Goal: Information Seeking & Learning: Learn about a topic

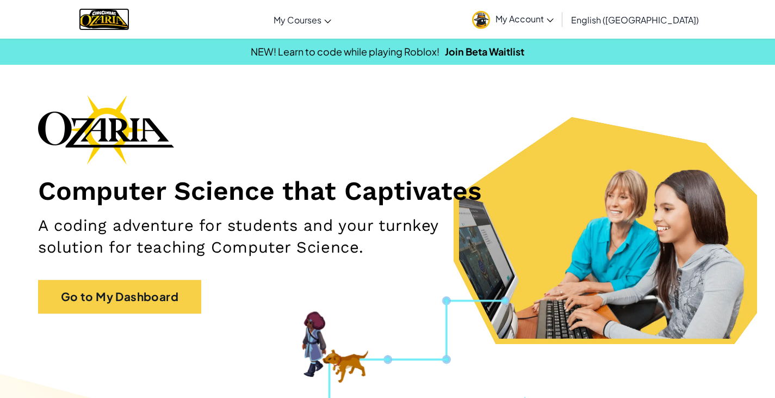
click at [115, 24] on img "Home" at bounding box center [104, 19] width 51 height 22
click at [122, 15] on img "Home" at bounding box center [104, 19] width 51 height 22
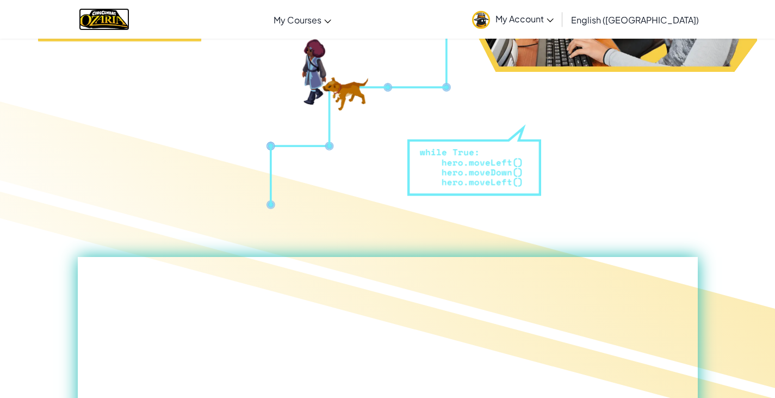
scroll to position [54, 0]
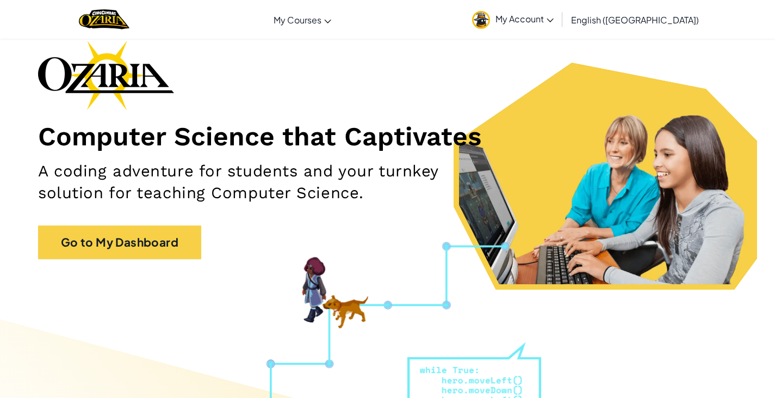
click at [554, 20] on span "My Account" at bounding box center [525, 18] width 58 height 11
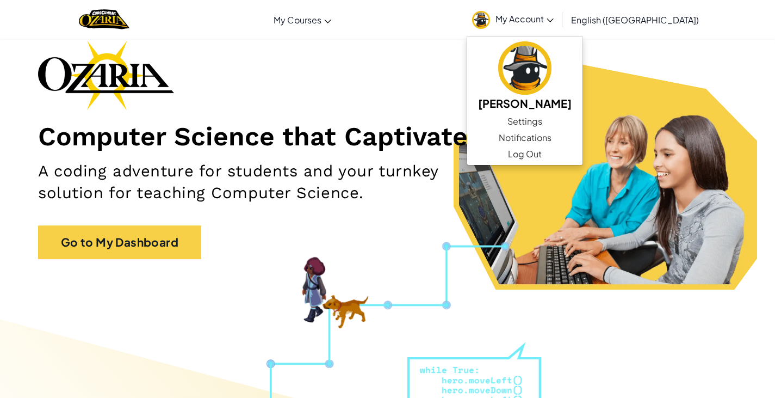
click at [562, 19] on ul "My Account Dominic A Settings Notifications Log Out" at bounding box center [515, 19] width 96 height 34
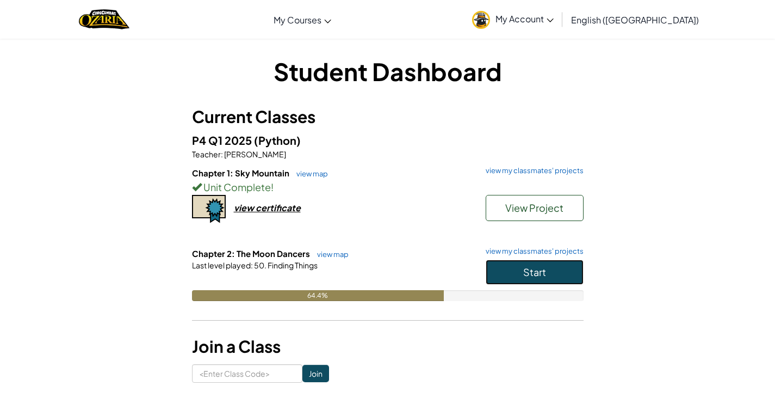
click at [541, 267] on span "Start" at bounding box center [534, 271] width 23 height 13
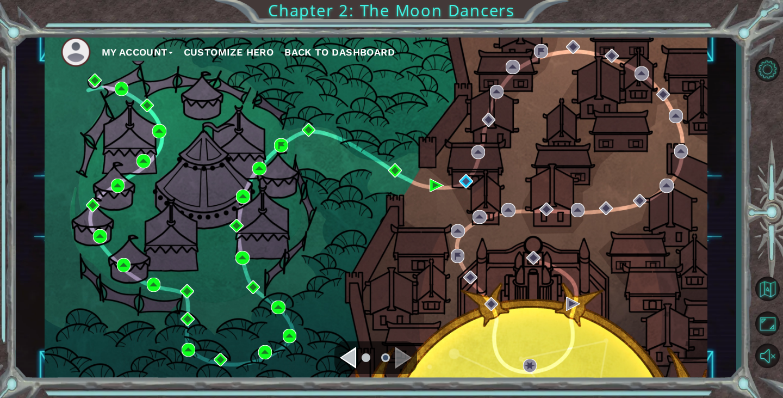
click at [477, 183] on div "My Account Customize Hero Back to Dashboard" at bounding box center [376, 207] width 663 height 350
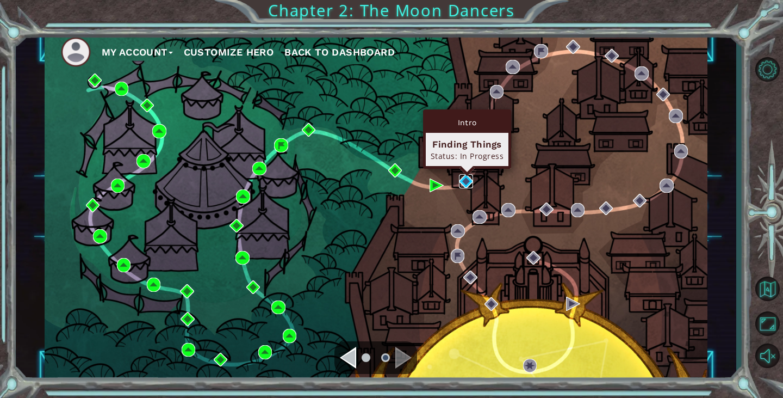
click at [461, 178] on img at bounding box center [466, 181] width 14 height 14
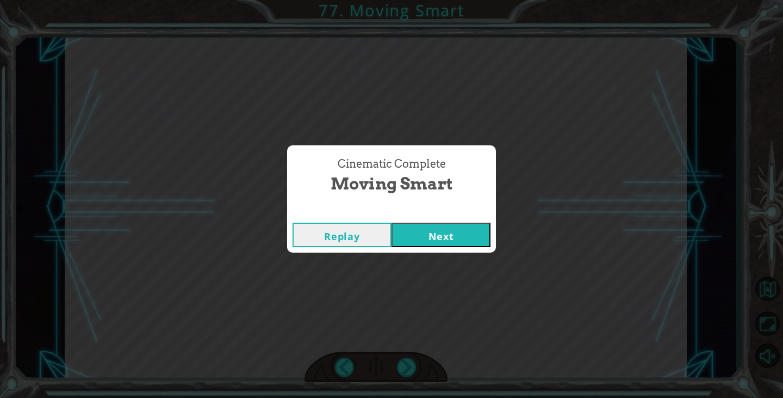
click at [439, 222] on button "Next" at bounding box center [441, 234] width 99 height 24
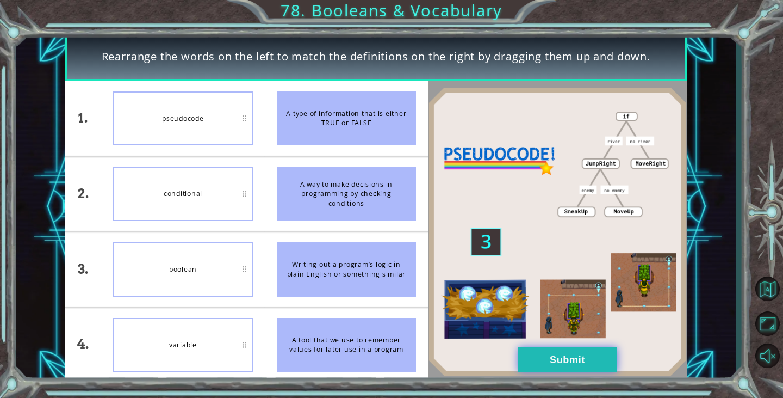
click at [590, 360] on button "Submit" at bounding box center [567, 359] width 99 height 24
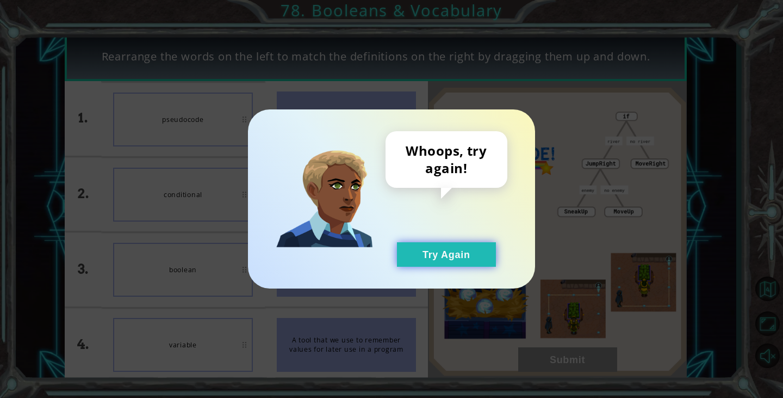
click at [437, 244] on button "Try Again" at bounding box center [446, 254] width 99 height 24
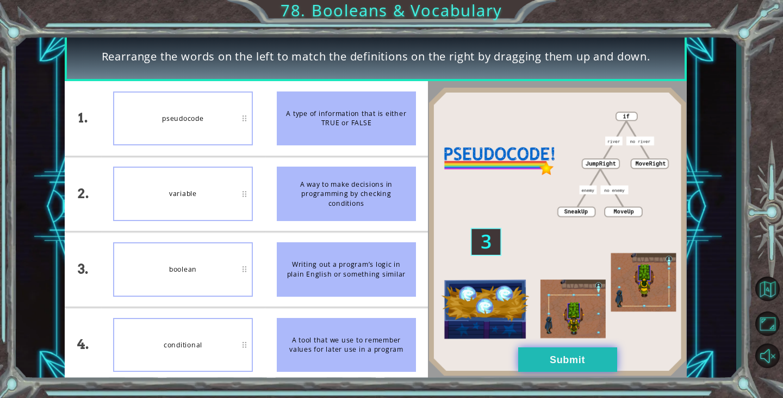
click at [581, 354] on button "Submit" at bounding box center [567, 359] width 99 height 24
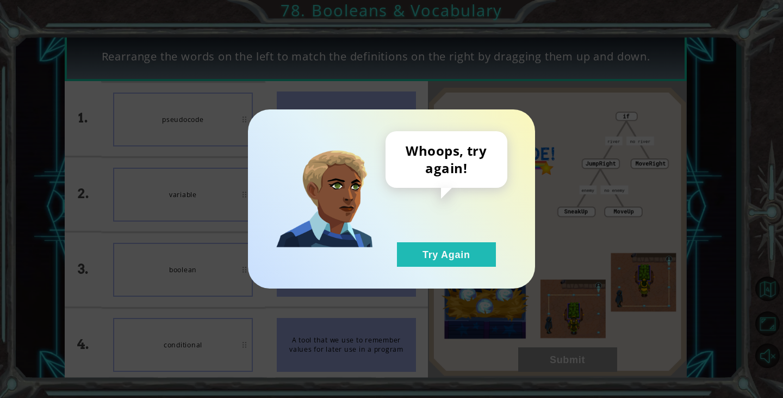
click at [428, 279] on div "Whoops, try again! Try Again" at bounding box center [391, 198] width 287 height 179
click at [417, 254] on div "Whoops, try again! Try Again" at bounding box center [391, 198] width 287 height 179
click at [462, 250] on button "Try Again" at bounding box center [446, 254] width 99 height 24
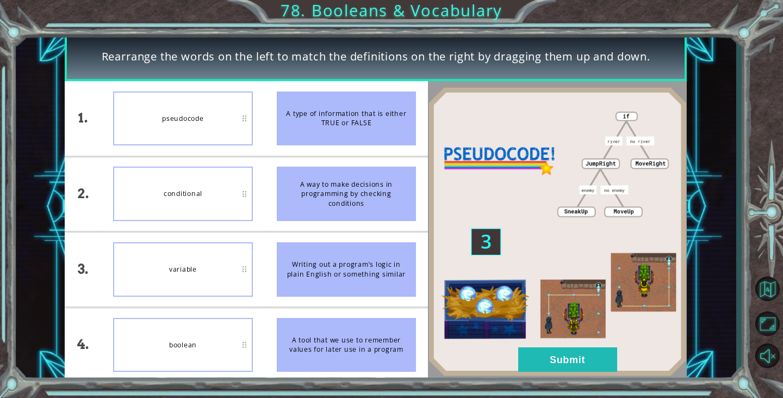
click at [230, 190] on div "conditional" at bounding box center [183, 193] width 140 height 54
click at [572, 346] on img at bounding box center [557, 231] width 259 height 289
click at [572, 364] on button "Submit" at bounding box center [567, 359] width 99 height 24
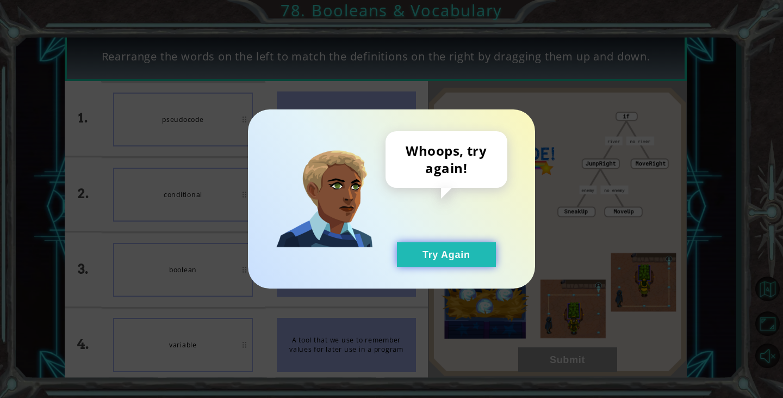
click at [449, 249] on button "Try Again" at bounding box center [446, 254] width 99 height 24
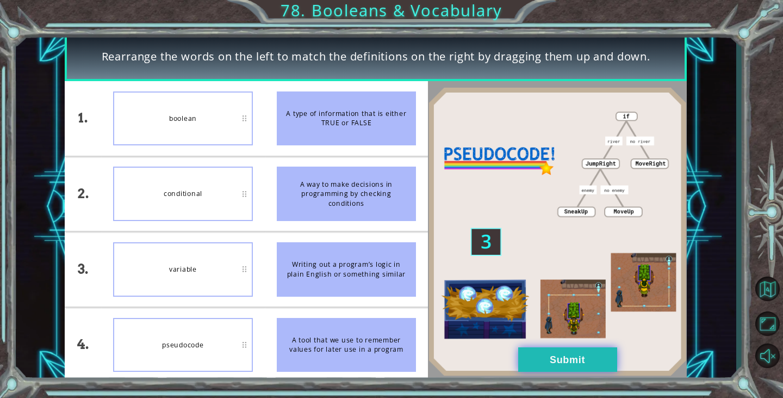
click at [555, 367] on button "Submit" at bounding box center [567, 359] width 99 height 24
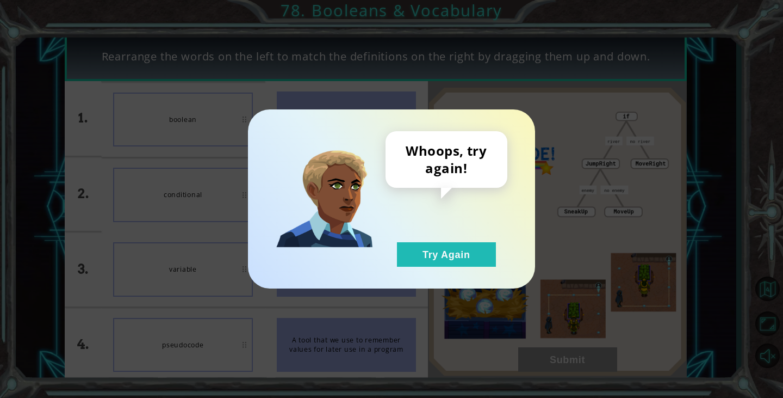
click at [481, 274] on div "Whoops, try again! Try Again" at bounding box center [391, 198] width 287 height 179
click at [455, 251] on button "Try Again" at bounding box center [446, 254] width 99 height 24
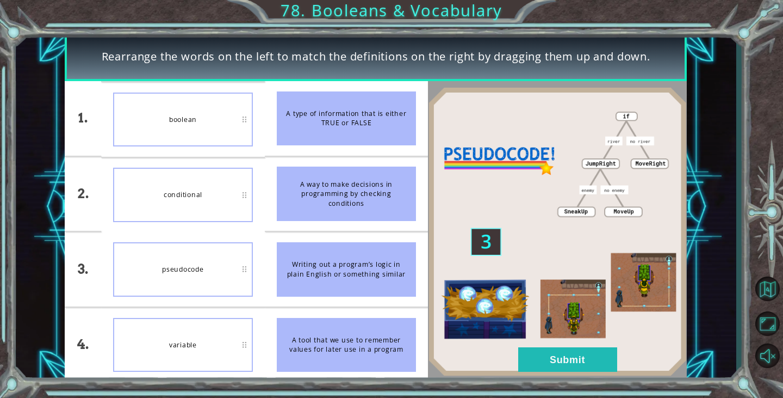
click at [533, 345] on img at bounding box center [557, 231] width 259 height 289
click at [536, 352] on button "Submit" at bounding box center [567, 359] width 99 height 24
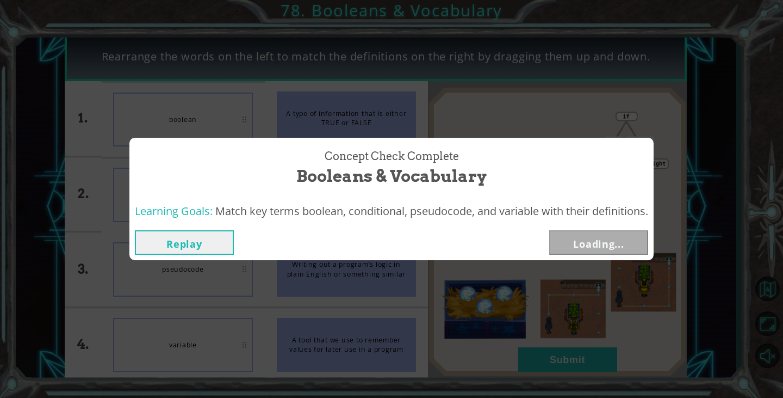
click at [535, 354] on div "Concept Check Complete Booleans & Vocabulary Learning Goals: Match key terms bo…" at bounding box center [391, 199] width 783 height 398
click at [577, 236] on button "Next" at bounding box center [598, 242] width 99 height 24
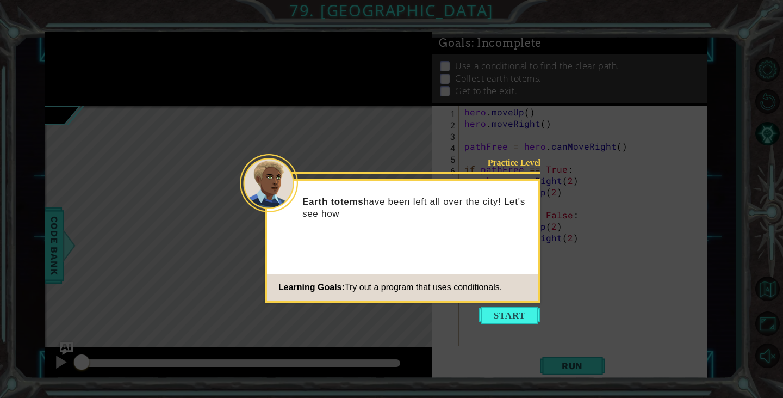
click at [504, 305] on icon at bounding box center [391, 199] width 783 height 398
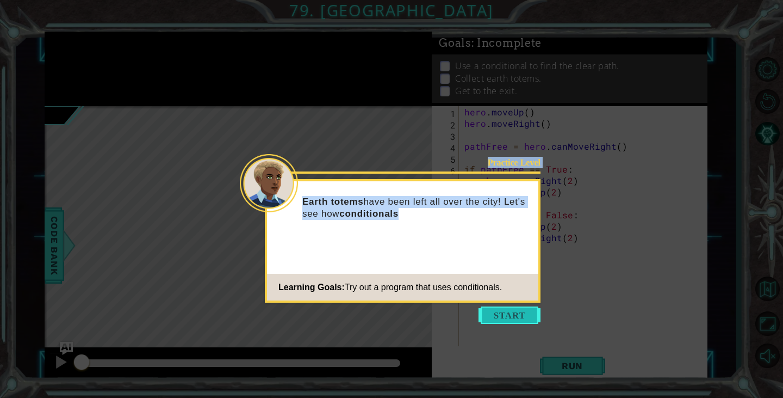
drag, startPoint x: 502, startPoint y: 305, endPoint x: 503, endPoint y: 317, distance: 11.4
click at [503, 312] on body "1 ההההההההההההההההההההההההההההההההההההההההההההההההההההההההההההההההההההההההההההה…" at bounding box center [391, 199] width 783 height 398
click at [504, 317] on button "Start" at bounding box center [510, 314] width 62 height 17
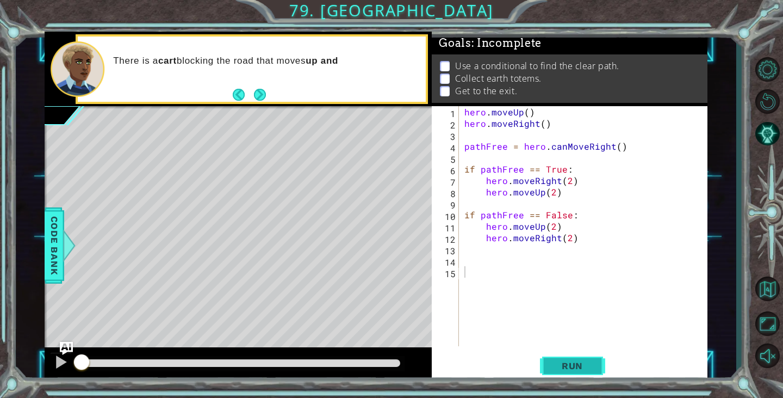
click at [586, 366] on span "Run" at bounding box center [572, 365] width 43 height 11
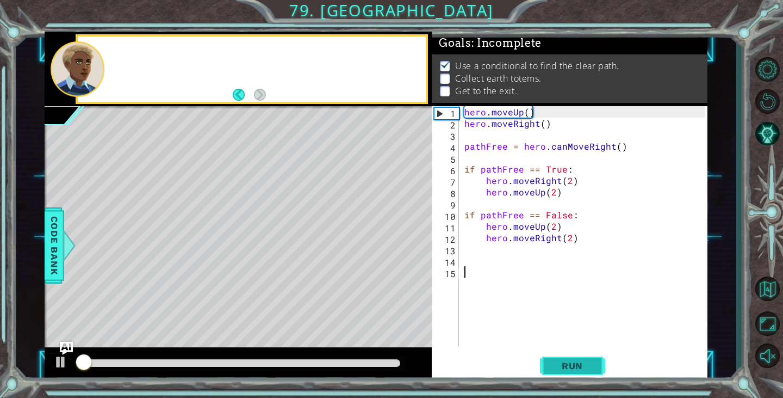
scroll to position [5, 0]
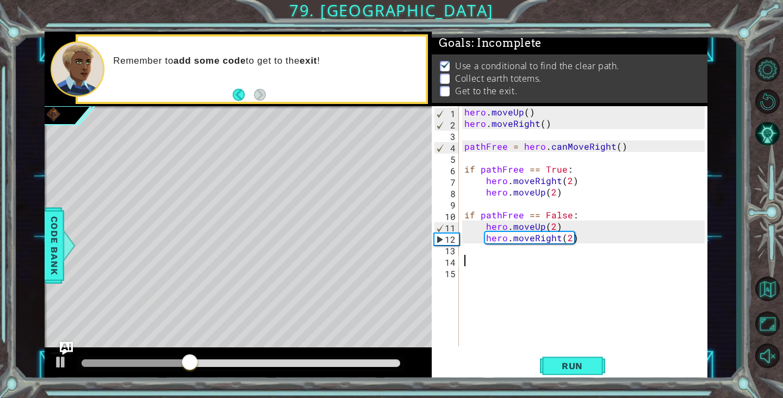
drag, startPoint x: 501, startPoint y: 265, endPoint x: 491, endPoint y: 258, distance: 12.5
click at [498, 262] on div "hero . moveUp ( ) hero . moveRight ( ) pathFree = hero . canMoveRight ( ) if pa…" at bounding box center [585, 237] width 247 height 263
click at [465, 247] on div "hero . moveUp ( ) hero . moveRight ( ) pathFree = hero . canMoveRight ( ) if pa…" at bounding box center [585, 237] width 247 height 263
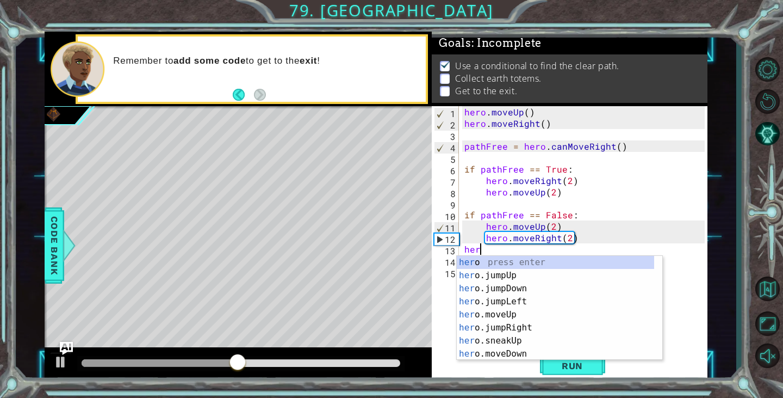
scroll to position [0, 1]
type textarea "hero"
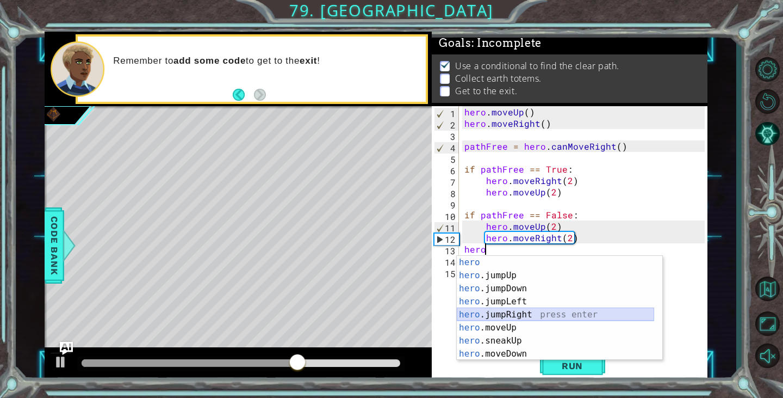
click at [521, 319] on div "hero press enter hero .jumpUp press enter hero .jumpDown press enter hero .jump…" at bounding box center [555, 321] width 197 height 131
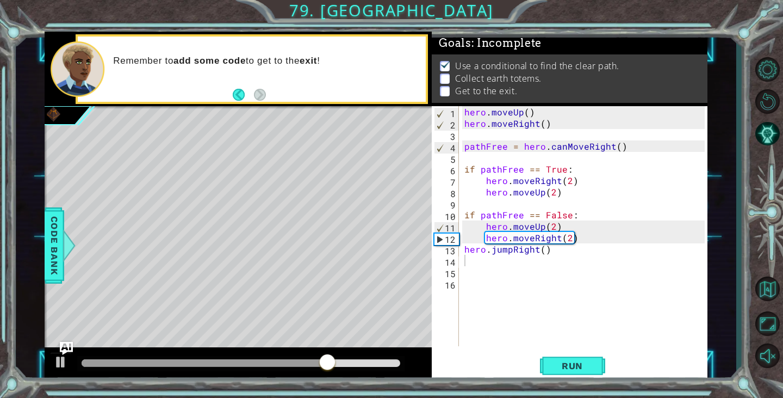
click at [547, 350] on div "1 2 3 4 5 6 7 8 9 10 11 12 13 14 15 16 hero . moveUp ( ) hero . moveRight ( ) p…" at bounding box center [570, 243] width 276 height 275
click at [561, 367] on span "Run" at bounding box center [572, 365] width 43 height 11
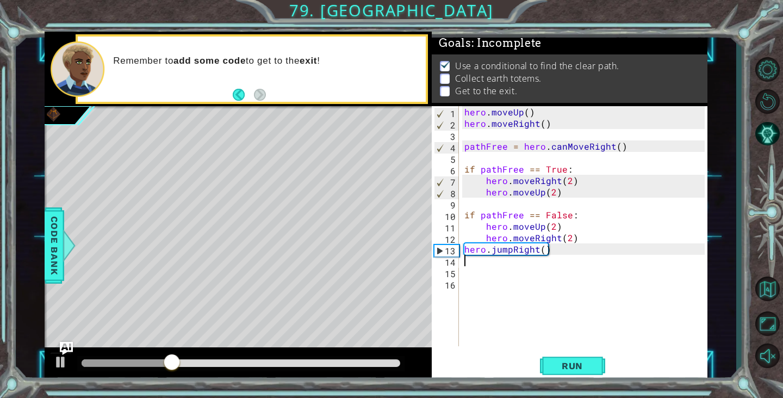
click at [482, 262] on div "hero . moveUp ( ) hero . moveRight ( ) pathFree = hero . canMoveRight ( ) if pa…" at bounding box center [585, 237] width 247 height 263
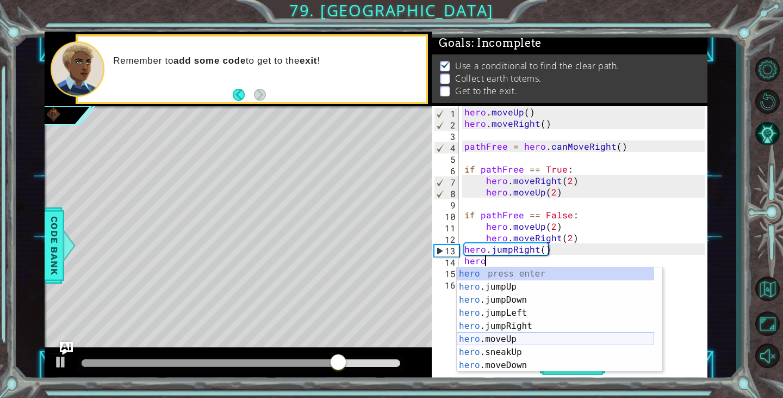
scroll to position [0, 1]
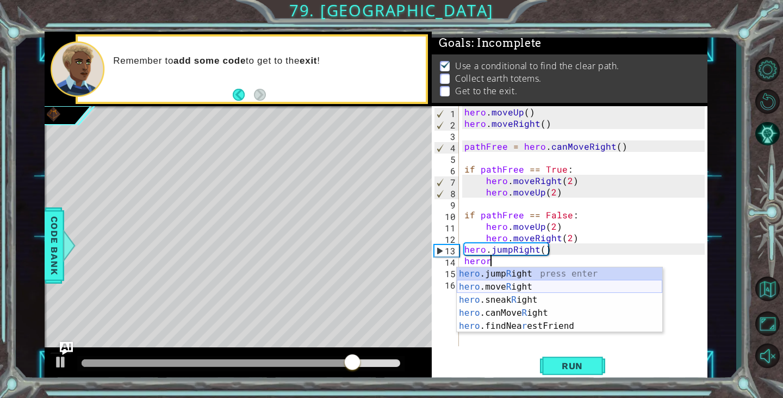
click at [509, 287] on div "hero .jump R ight press enter hero .move R ight press enter hero .sneak R ight …" at bounding box center [560, 312] width 206 height 91
type textarea "hero.moveRight(1)"
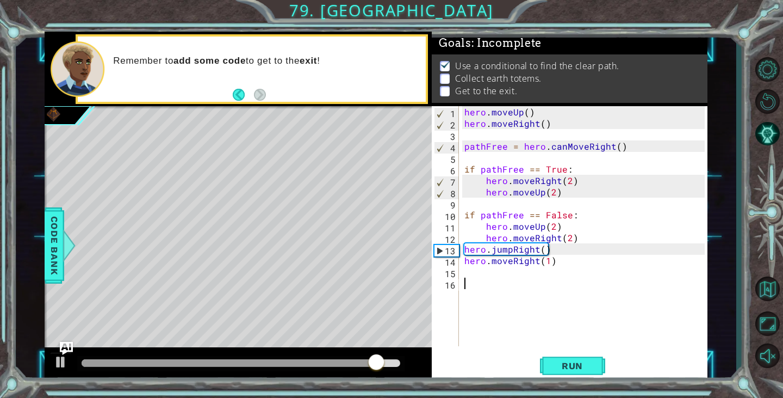
click at [505, 292] on div "hero . moveUp ( ) hero . moveRight ( ) pathFree = hero . canMoveRight ( ) if pa…" at bounding box center [585, 237] width 247 height 263
click at [530, 274] on div "hero . moveUp ( ) hero . moveRight ( ) pathFree = hero . canMoveRight ( ) if pa…" at bounding box center [585, 237] width 247 height 263
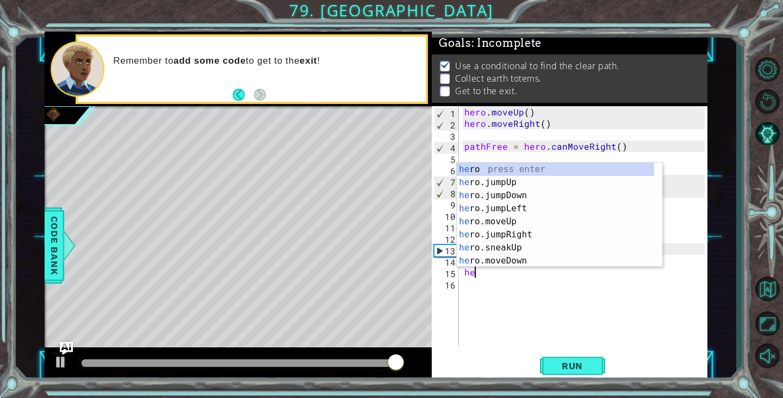
scroll to position [0, 1]
type textarea "hero"
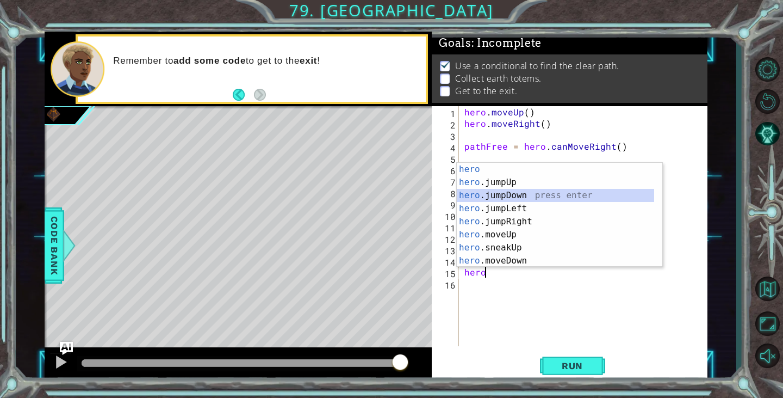
click at [530, 194] on div "hero press enter hero .jumpUp press enter hero .jumpDown press enter hero .jump…" at bounding box center [555, 228] width 197 height 131
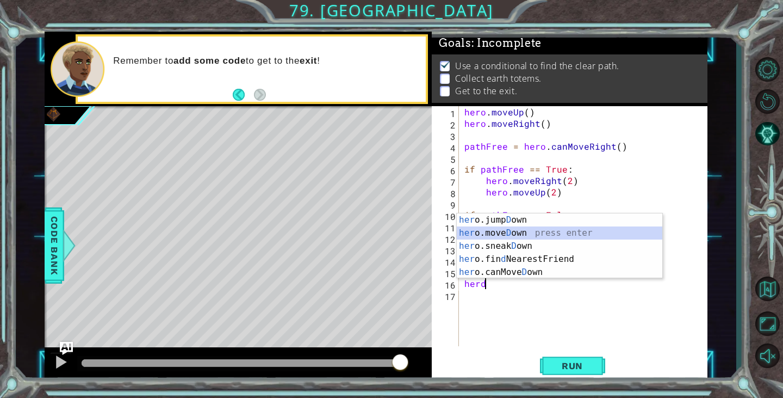
click at [511, 234] on div "her o.jump D own press enter her o.[PERSON_NAME] own press enter her o.sneak D …" at bounding box center [560, 258] width 206 height 91
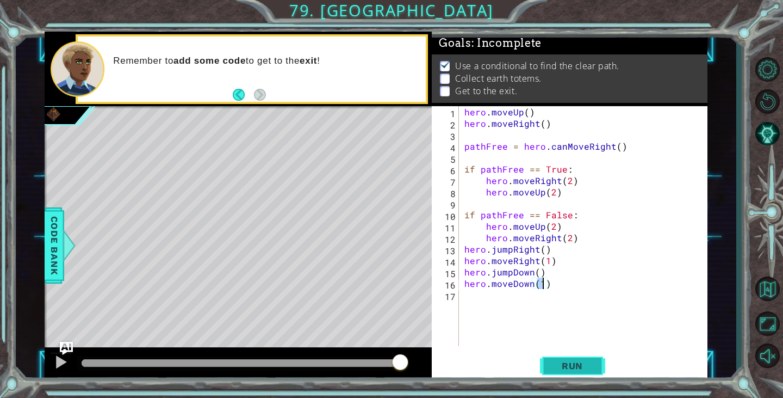
type textarea "hero.moveDown(1)"
click at [593, 367] on span "Run" at bounding box center [572, 365] width 43 height 11
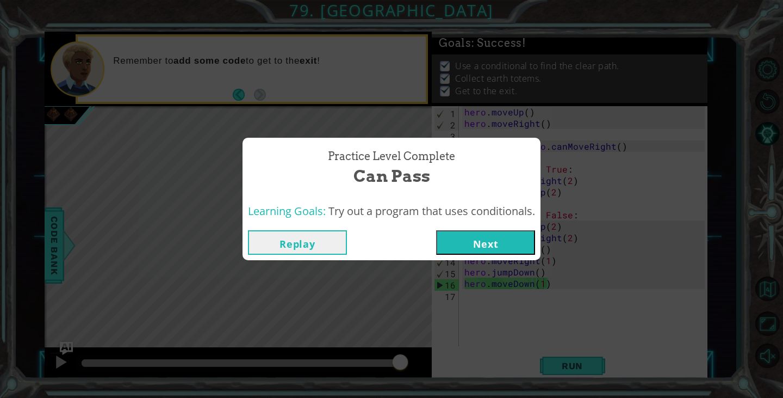
click at [324, 243] on button "Replay" at bounding box center [297, 242] width 99 height 24
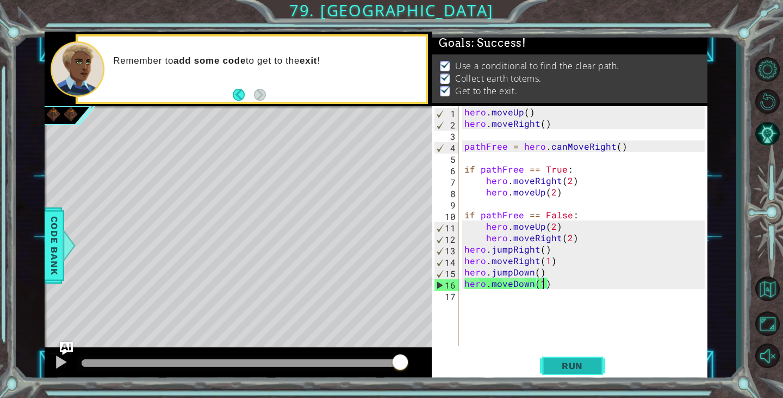
click at [591, 362] on span "Run" at bounding box center [572, 365] width 43 height 11
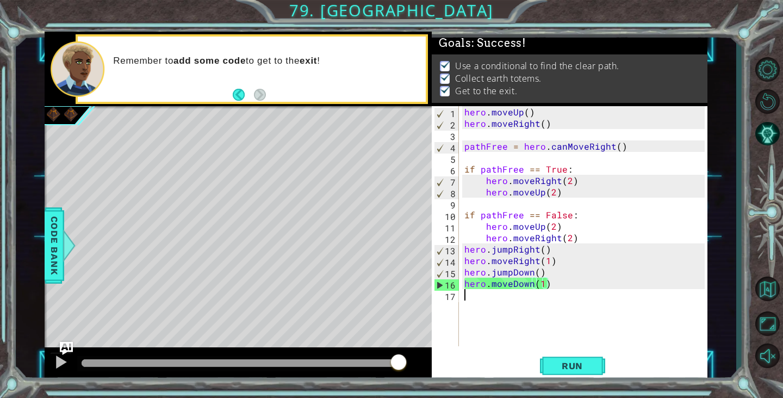
scroll to position [0, 0]
drag, startPoint x: 595, startPoint y: 339, endPoint x: 585, endPoint y: 360, distance: 23.1
click at [585, 360] on body "1 ההההההההההההההההההההההההההההההההההההההההההההההההההההההההההההההההההההההההההההה…" at bounding box center [391, 199] width 783 height 398
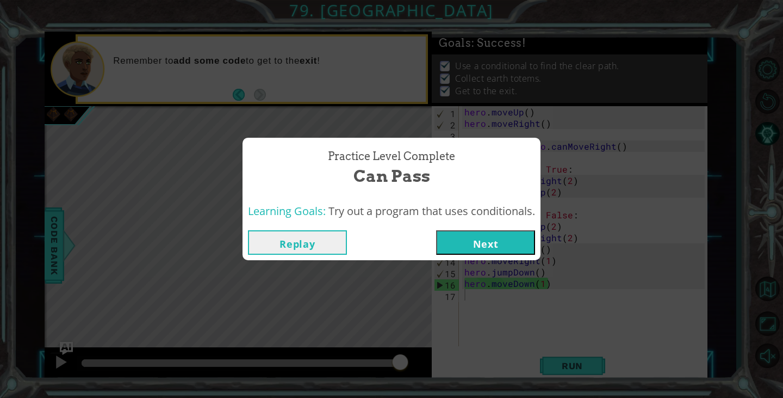
click at [516, 231] on button "Next" at bounding box center [485, 242] width 99 height 24
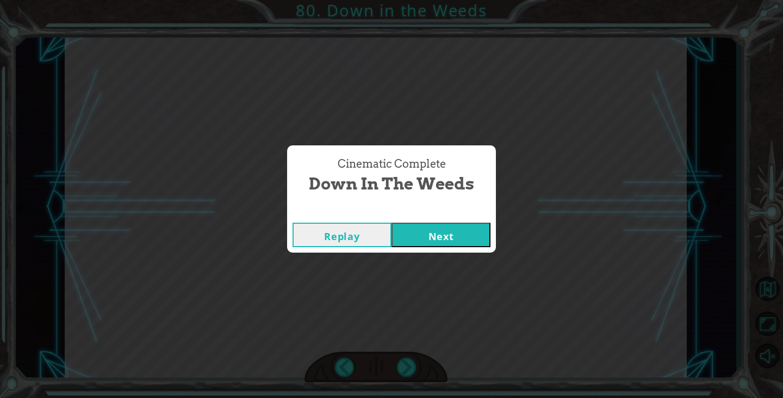
click at [448, 245] on button "Next" at bounding box center [441, 234] width 99 height 24
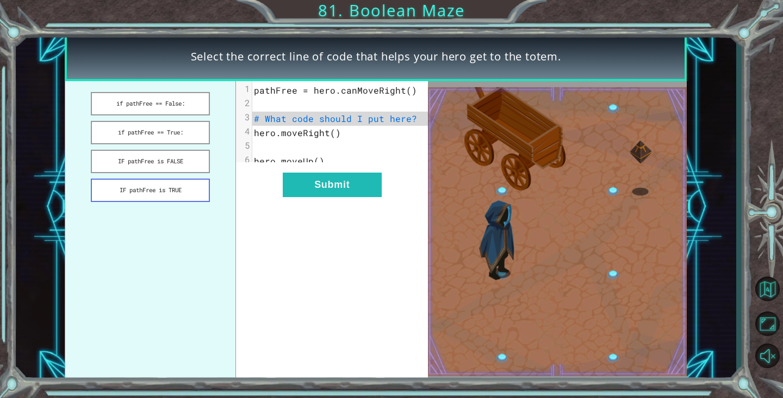
drag, startPoint x: 174, startPoint y: 162, endPoint x: 203, endPoint y: 197, distance: 46.7
click at [175, 162] on button "IF pathFree is FALSE" at bounding box center [150, 161] width 119 height 23
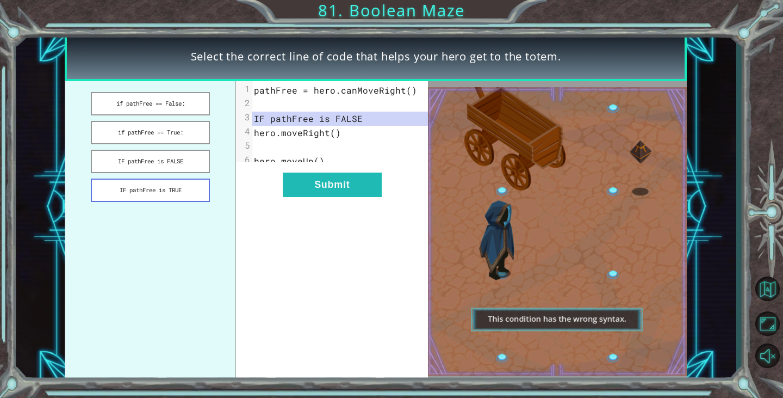
click at [195, 189] on button "IF pathFree is TRUE" at bounding box center [150, 189] width 119 height 23
click at [179, 98] on button "if pathFree == False:" at bounding box center [150, 103] width 119 height 23
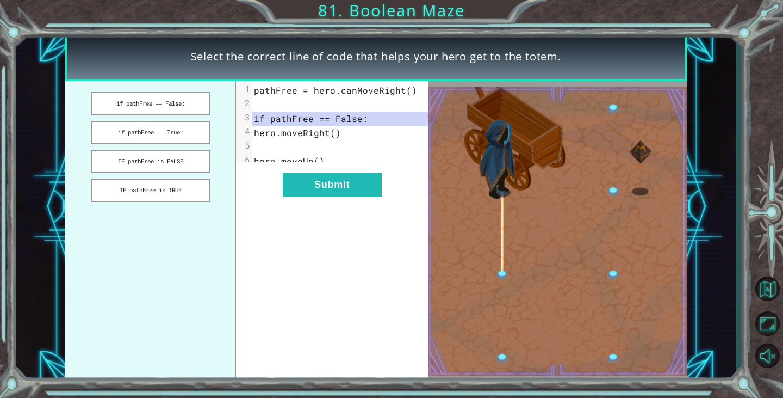
click at [319, 210] on div "xxxxxxxxxx 6 1 pathFree = hero.canMoveRight() 2 ​ 3 if pathFree == False: 4 her…" at bounding box center [332, 231] width 192 height 301
click at [320, 205] on div "xxxxxxxxxx 6 1 pathFree = hero.canMoveRight() 2 ​ 3 if pathFree == False: 4 her…" at bounding box center [332, 231] width 192 height 301
click at [351, 190] on button "Submit" at bounding box center [332, 184] width 99 height 24
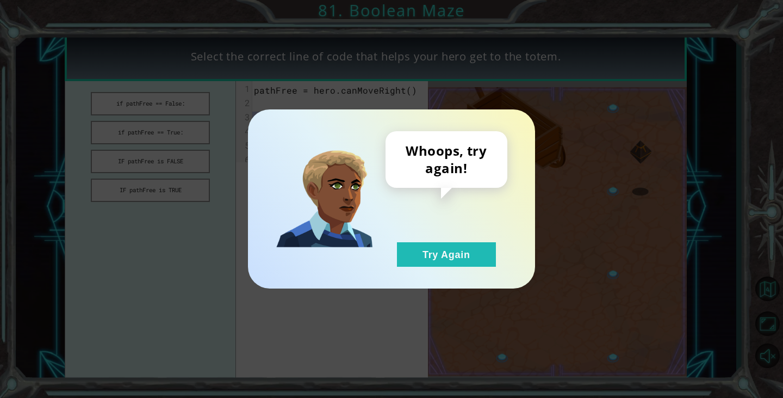
click at [171, 129] on div "Whoops, try again! Try Again" at bounding box center [391, 199] width 783 height 398
drag, startPoint x: 503, startPoint y: 264, endPoint x: 435, endPoint y: 245, distance: 70.6
click at [500, 263] on div "Whoops, try again! Try Again" at bounding box center [447, 198] width 122 height 135
click at [436, 245] on button "Try Again" at bounding box center [446, 254] width 99 height 24
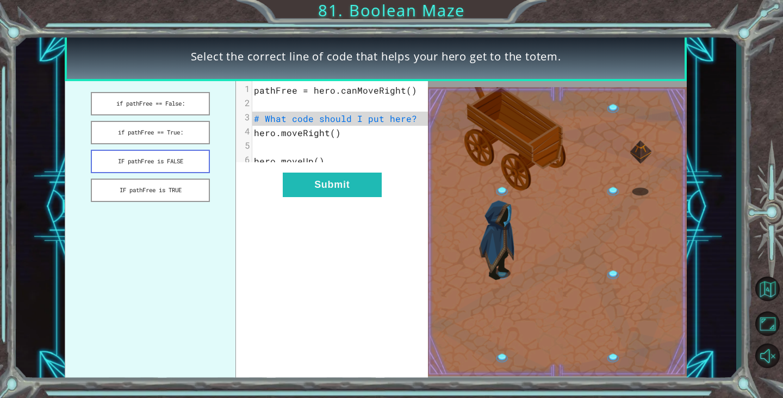
click at [187, 151] on ul "if pathFree == False: if pathFree == True: IF pathFree is FALSE IF pathFree is …" at bounding box center [150, 231] width 171 height 301
drag, startPoint x: 190, startPoint y: 141, endPoint x: 194, endPoint y: 135, distance: 6.3
click at [194, 135] on button "if pathFree == True:" at bounding box center [150, 132] width 119 height 23
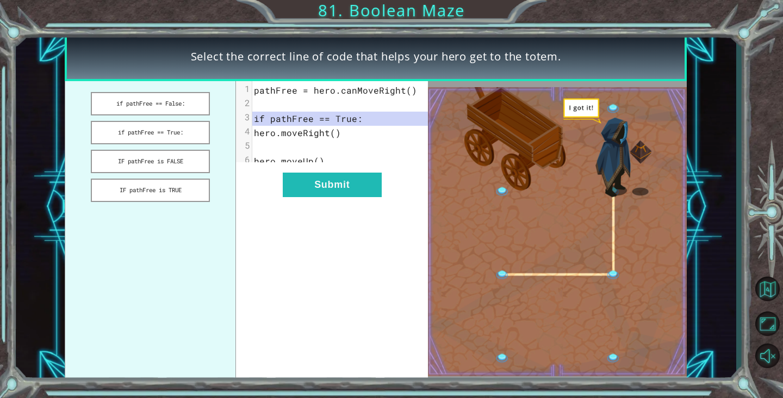
click at [341, 210] on div "xxxxxxxxxx 6 1 pathFree = hero.canMoveRight() 2 ​ 3 if pathFree == True: 4 hero…" at bounding box center [332, 231] width 192 height 301
click at [335, 197] on button "Submit" at bounding box center [332, 184] width 99 height 24
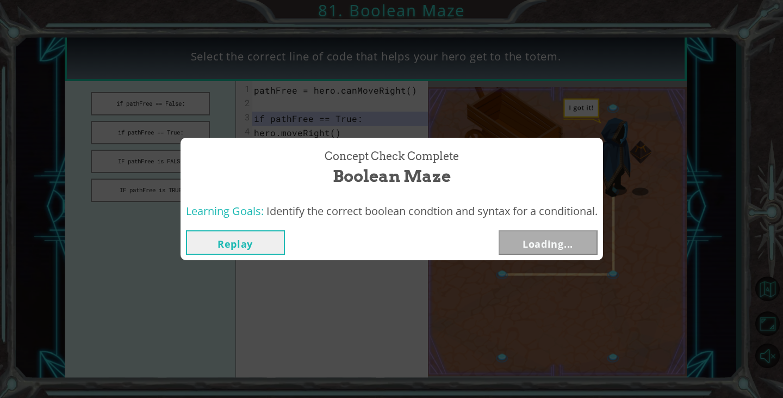
click at [333, 196] on div "Concept Check Complete Boolean Maze" at bounding box center [392, 168] width 423 height 60
click at [564, 235] on div "Concept Check Complete [PERSON_NAME] Learning Goals: Identify the correct boole…" at bounding box center [391, 199] width 783 height 398
click at [545, 239] on button "Next" at bounding box center [548, 242] width 99 height 24
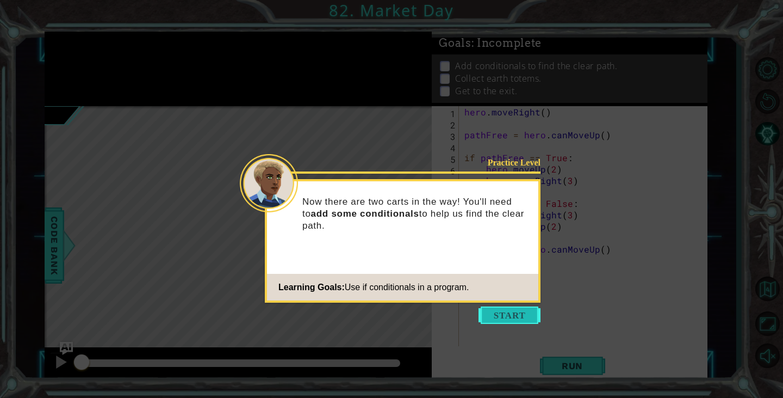
click at [515, 312] on button "Start" at bounding box center [510, 314] width 62 height 17
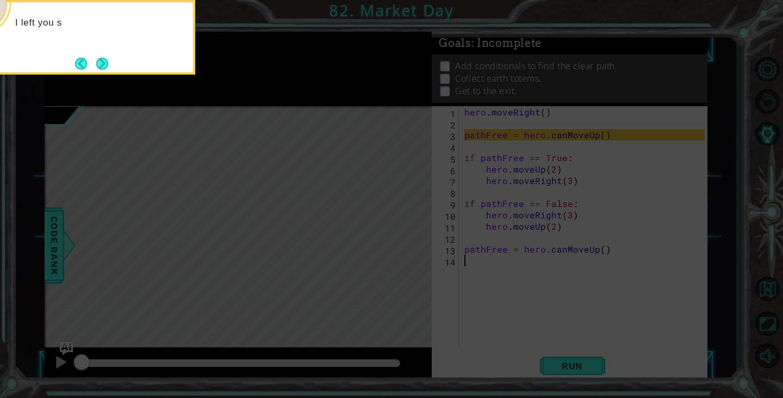
click at [550, 346] on icon at bounding box center [391, 60] width 783 height 676
click at [564, 374] on icon at bounding box center [391, 60] width 783 height 676
click at [106, 64] on button "Next" at bounding box center [102, 64] width 12 height 12
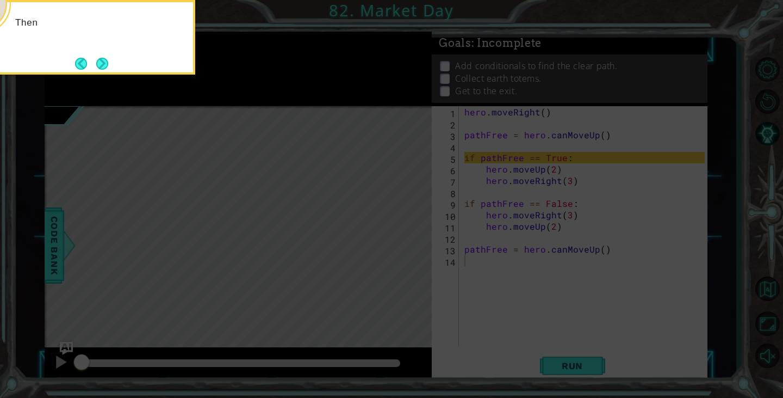
click at [106, 64] on button "Next" at bounding box center [102, 64] width 12 height 12
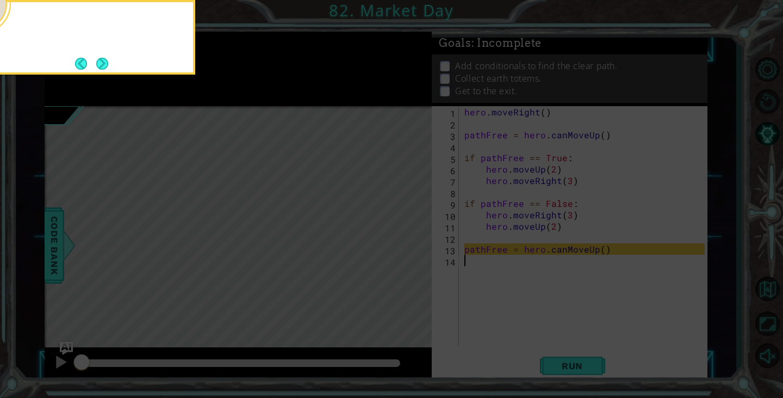
click at [106, 64] on button "Next" at bounding box center [102, 64] width 12 height 12
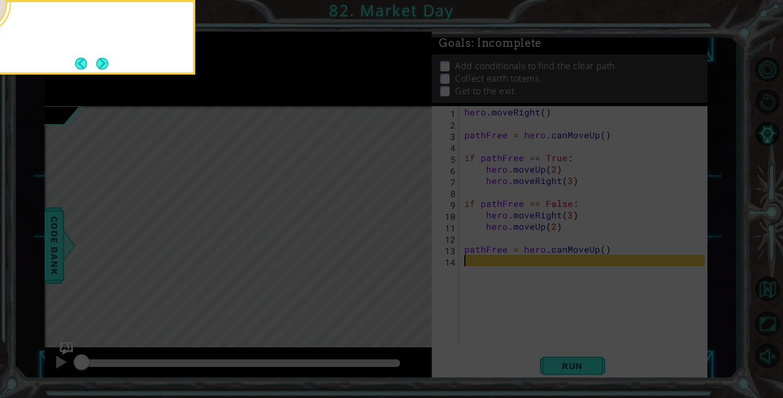
click at [106, 64] on button "Next" at bounding box center [102, 64] width 12 height 12
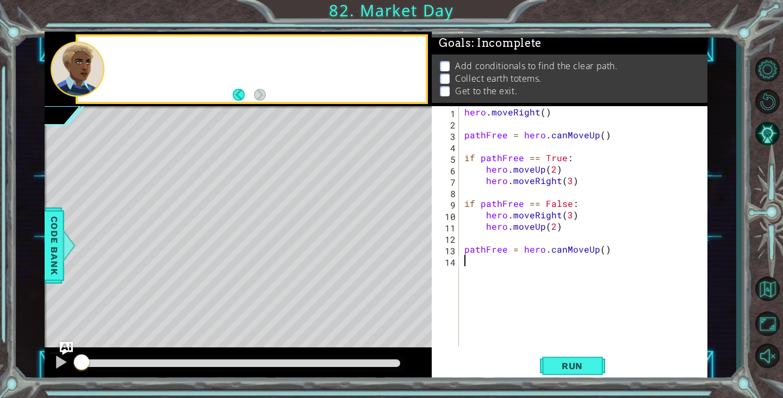
click at [106, 64] on div at bounding box center [266, 68] width 320 height 27
click at [547, 363] on button "Run" at bounding box center [572, 366] width 65 height 28
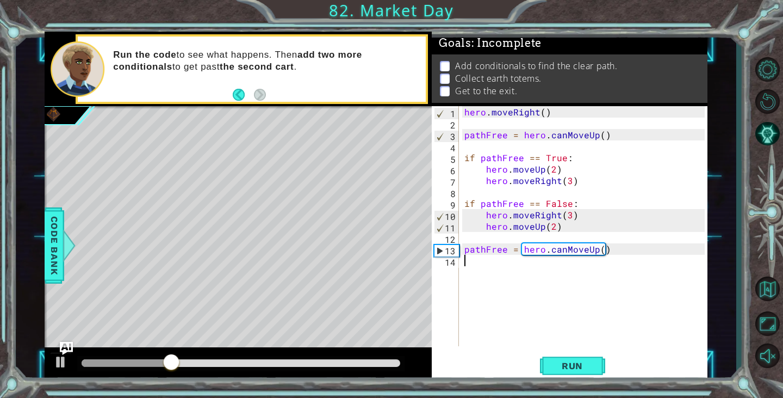
click at [470, 268] on div "hero . moveRight ( ) pathFree = hero . canMoveUp ( ) if pathFree == True : hero…" at bounding box center [585, 237] width 247 height 263
click at [555, 368] on span "Run" at bounding box center [572, 365] width 43 height 11
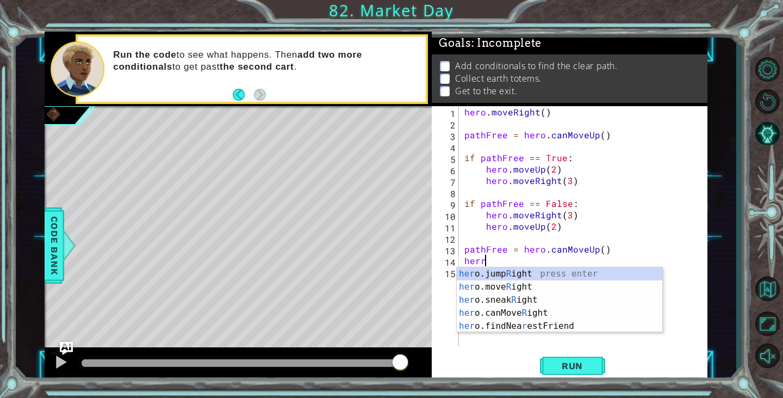
scroll to position [0, 1]
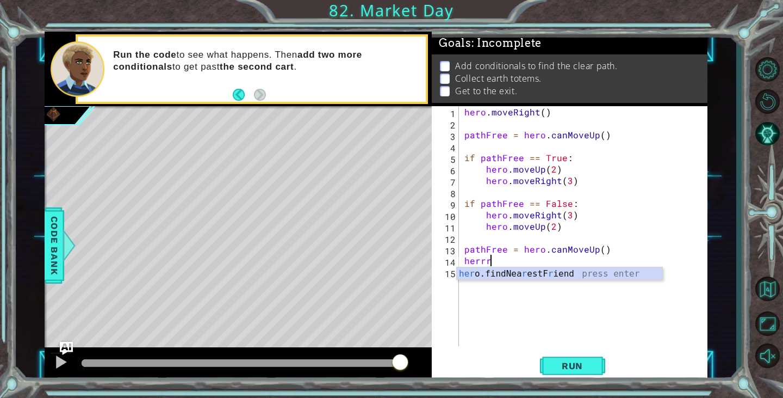
type textarea "herr"
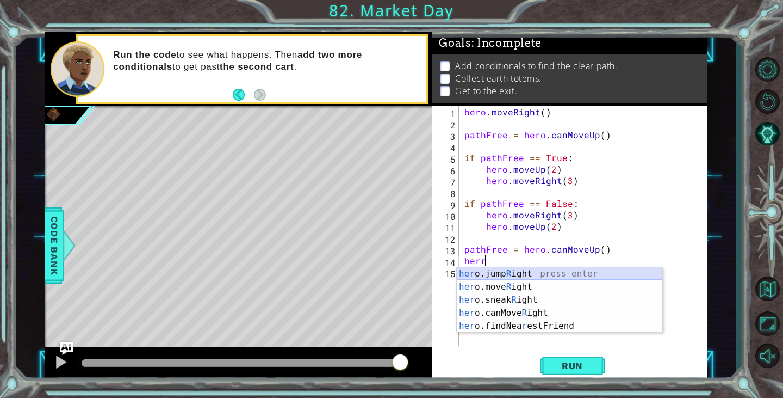
click at [510, 270] on div "her o.jump R ight press enter her o.move R ight press enter her o.sneak R ight …" at bounding box center [560, 312] width 206 height 91
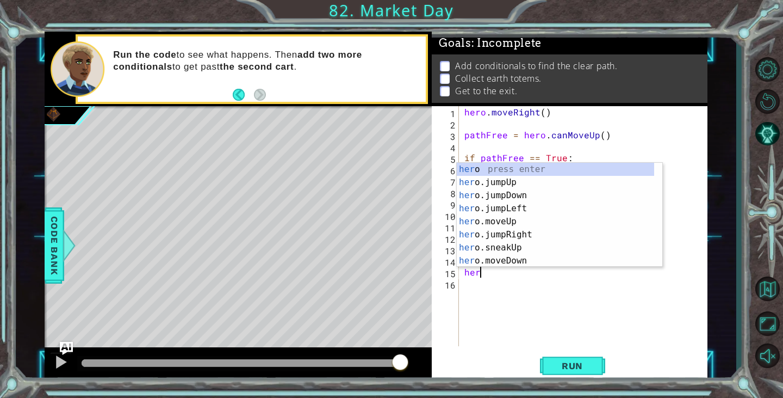
type textarea "hero"
click at [513, 184] on div "hero press enter hero .jumpUp press enter hero .jumpDown press enter hero .jump…" at bounding box center [555, 228] width 197 height 131
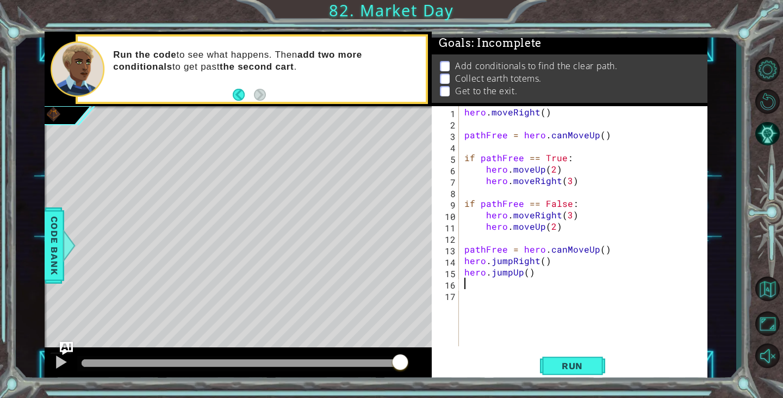
scroll to position [0, 0]
click at [572, 358] on button "Run" at bounding box center [572, 366] width 65 height 28
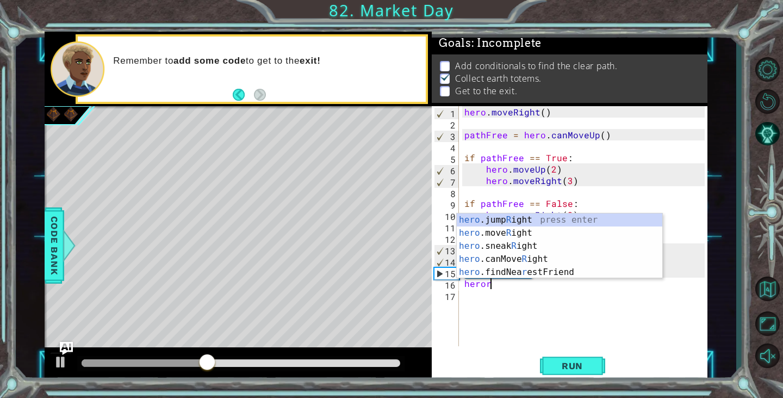
scroll to position [0, 1]
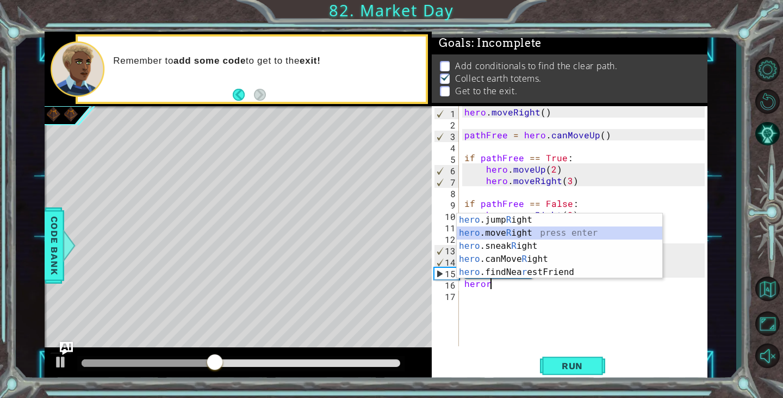
click at [503, 231] on div "hero .jump R ight press enter hero .move R ight press enter hero .sneak R ight …" at bounding box center [560, 258] width 206 height 91
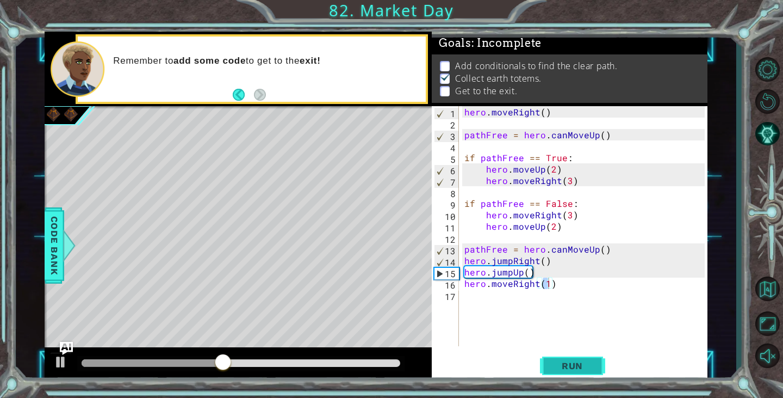
click at [567, 372] on button "Run" at bounding box center [572, 366] width 65 height 28
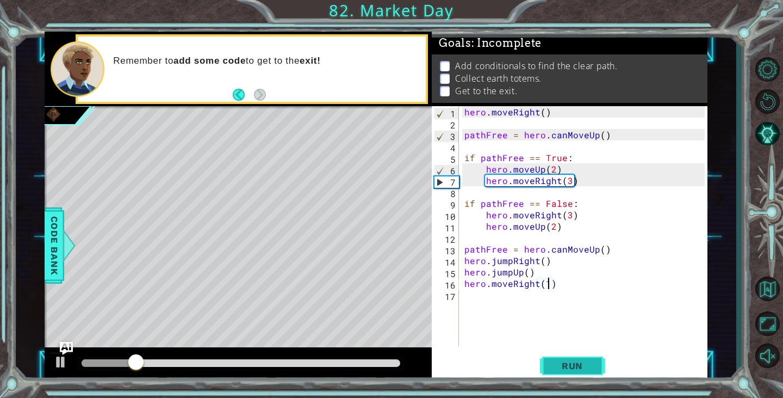
click at [579, 373] on button "Run" at bounding box center [572, 366] width 65 height 28
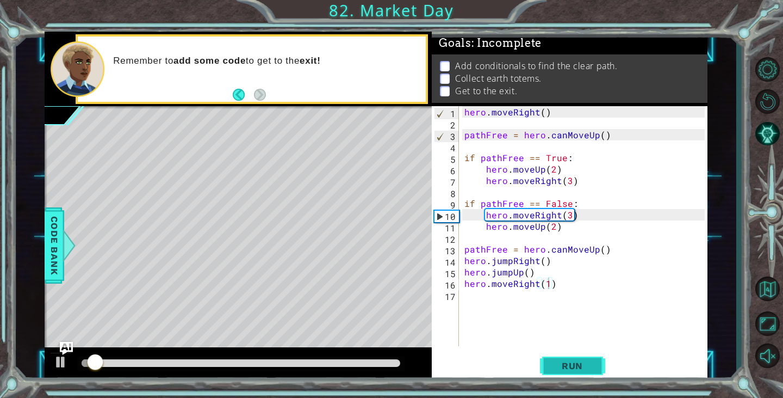
click at [589, 363] on span "Run" at bounding box center [572, 365] width 43 height 11
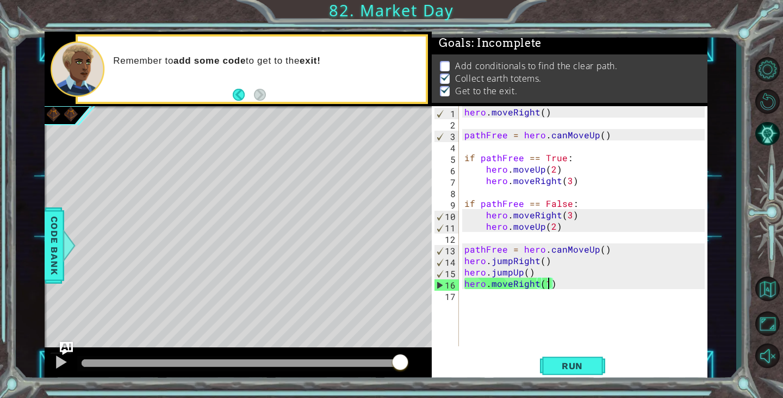
click at [566, 286] on div "hero . moveRight ( ) pathFree = hero . canMoveUp ( ) if pathFree == True : hero…" at bounding box center [585, 237] width 247 height 263
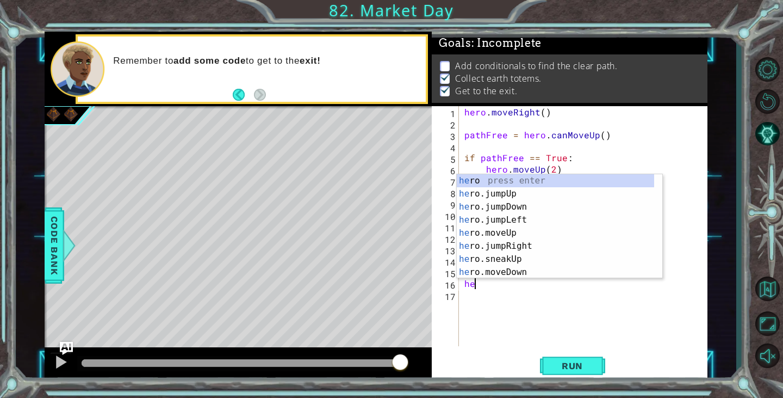
scroll to position [0, 0]
type textarea "h"
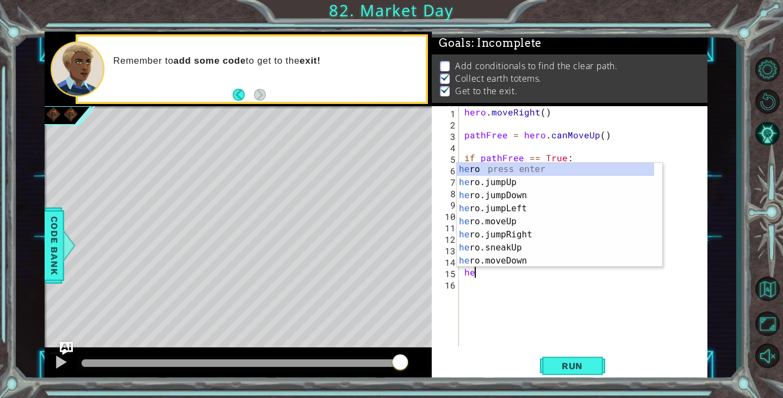
type textarea "h"
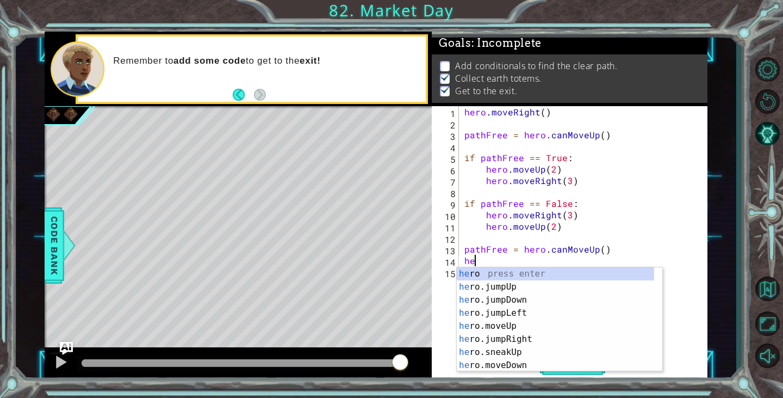
type textarea "h"
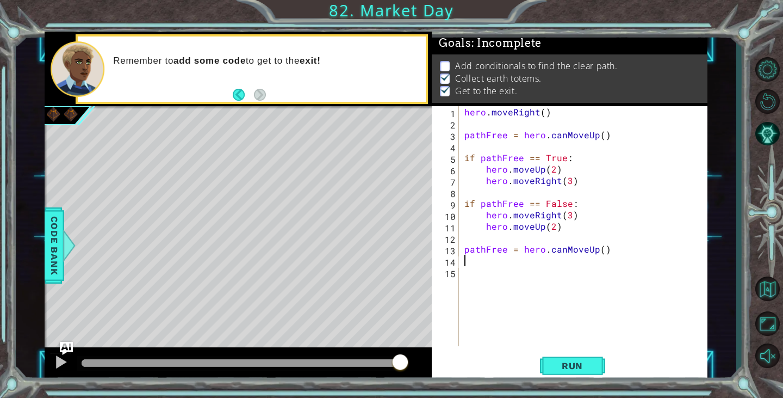
click at [584, 250] on div "hero . moveRight ( ) pathFree = hero . canMoveUp ( ) if pathFree == True : hero…" at bounding box center [585, 237] width 247 height 263
type textarea "pathFree = hero.canjumpUp()"
click at [492, 285] on div "hero . moveRight ( ) pathFree = hero . canMoveUp ( ) if pathFree == True : hero…" at bounding box center [585, 237] width 247 height 263
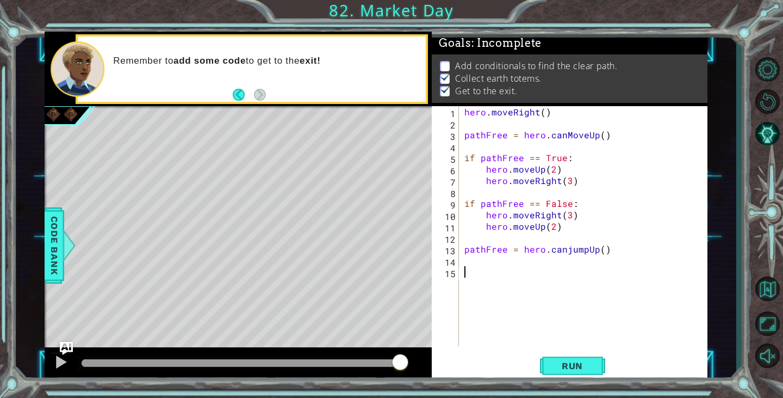
click at [478, 273] on div "hero . moveRight ( ) pathFree = hero . canMoveUp ( ) if pathFree == True : hero…" at bounding box center [585, 237] width 247 height 263
click at [567, 363] on span "Run" at bounding box center [572, 365] width 43 height 11
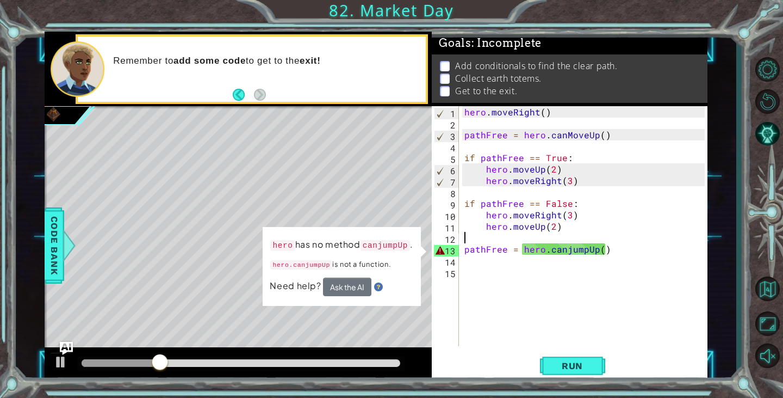
click at [464, 243] on div "hero . moveRight ( ) pathFree = hero . canMoveUp ( ) if pathFree == True : hero…" at bounding box center [585, 237] width 247 height 263
click at [463, 243] on div "hero . moveRight ( ) pathFree = hero . canMoveUp ( ) if pathFree == True : hero…" at bounding box center [585, 237] width 247 height 263
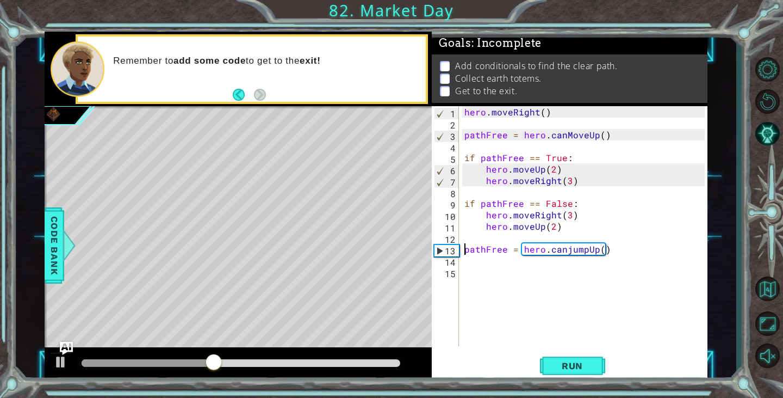
click at [466, 249] on div "hero . moveRight ( ) pathFree = hero . canMoveUp ( ) if pathFree == True : hero…" at bounding box center [585, 237] width 247 height 263
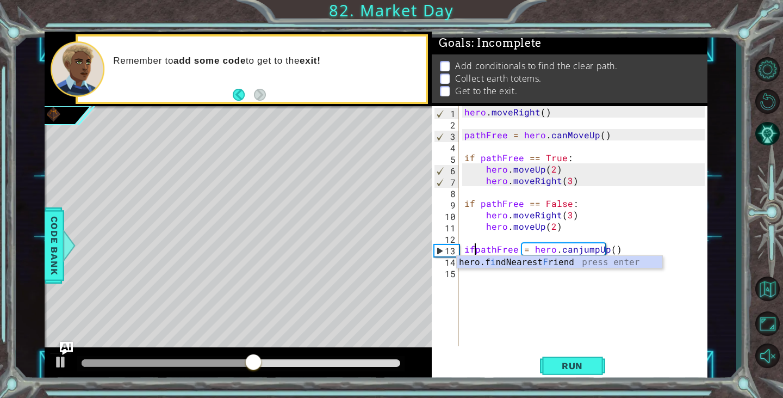
scroll to position [0, 1]
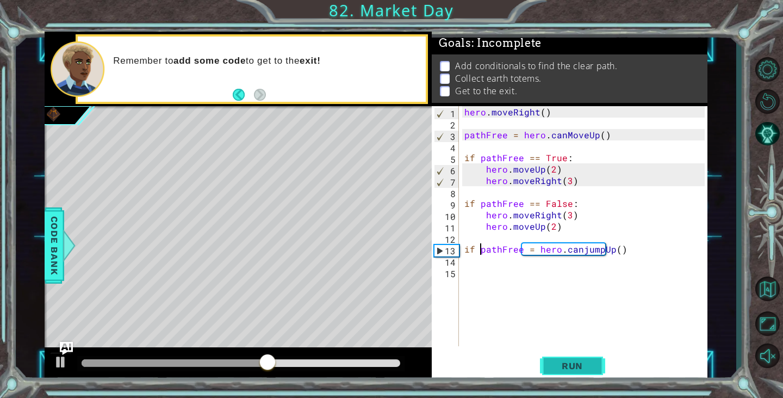
type textarea "if pathFree = hero.canjumpUp()"
click at [587, 375] on button "Run" at bounding box center [572, 366] width 65 height 28
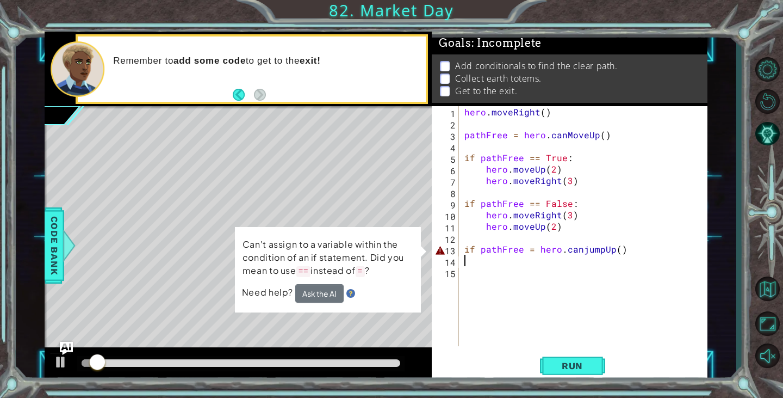
click at [615, 259] on div "hero . moveRight ( ) pathFree = hero . canMoveUp ( ) if pathFree == True : hero…" at bounding box center [585, 237] width 247 height 263
click at [647, 257] on div "hero . moveRight ( ) pathFree = hero . canMoveUp ( ) if pathFree == True : hero…" at bounding box center [585, 237] width 247 height 263
drag, startPoint x: 637, startPoint y: 245, endPoint x: 635, endPoint y: 256, distance: 11.2
click at [635, 255] on div "hero . moveRight ( ) pathFree = hero . canMoveUp ( ) if pathFree == True : hero…" at bounding box center [585, 237] width 247 height 263
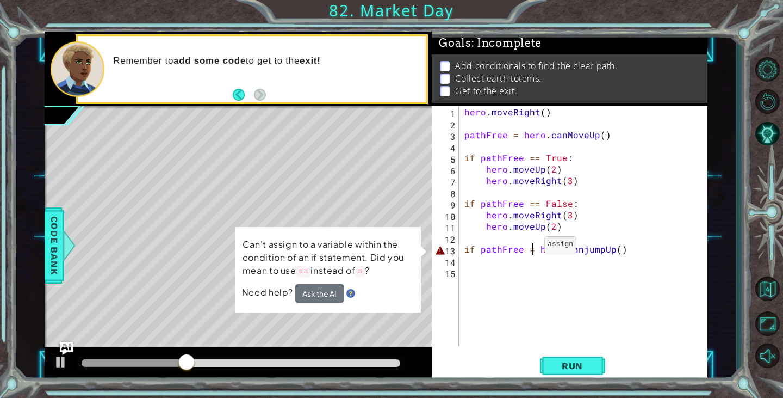
click at [531, 247] on div "hero . moveRight ( ) pathFree = hero . canMoveUp ( ) if pathFree == True : hero…" at bounding box center [585, 237] width 247 height 263
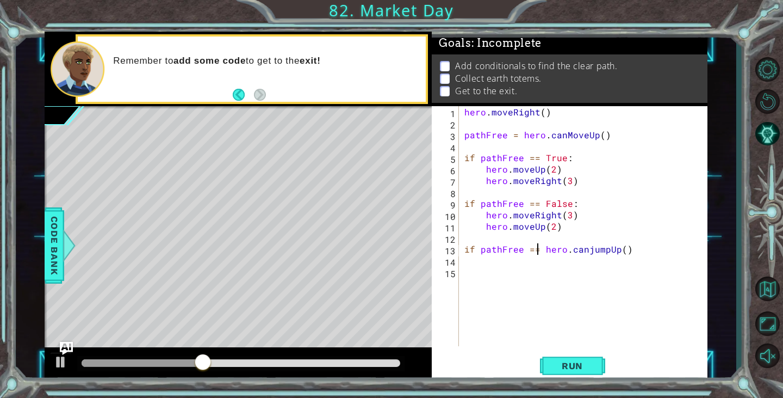
scroll to position [0, 5]
click at [572, 359] on button "Run" at bounding box center [572, 366] width 65 height 28
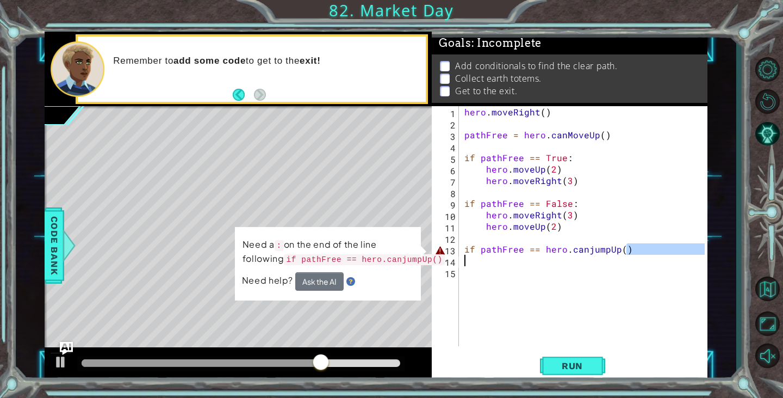
click at [633, 257] on div "hero . moveRight ( ) pathFree = hero . canMoveUp ( ) if pathFree == True : hero…" at bounding box center [585, 237] width 247 height 263
click at [633, 248] on div "hero . moveRight ( ) pathFree = hero . canMoveUp ( ) if pathFree == True : hero…" at bounding box center [583, 226] width 242 height 240
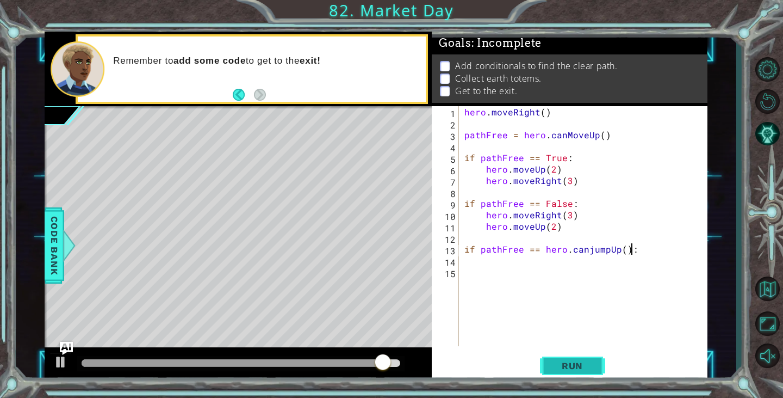
type textarea "if pathFree == hero.canjumpUp():"
click at [583, 355] on button "Run" at bounding box center [572, 366] width 65 height 28
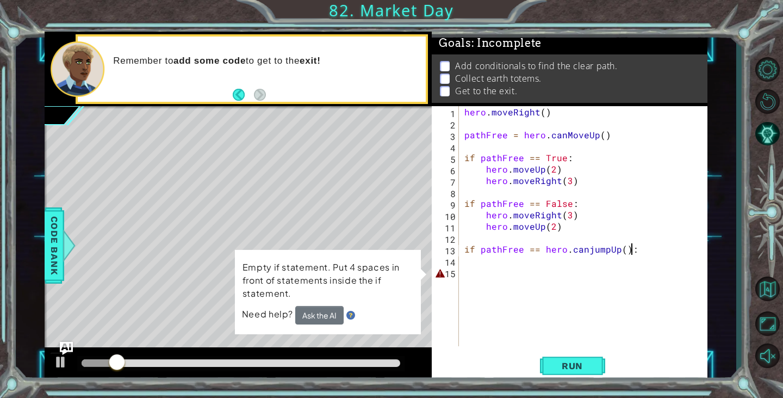
click at [497, 258] on div "hero . moveRight ( ) pathFree = hero . canMoveUp ( ) if pathFree == True : hero…" at bounding box center [585, 237] width 247 height 263
click at [574, 354] on button "Run" at bounding box center [572, 366] width 65 height 28
click at [317, 313] on button "Ask the AI" at bounding box center [319, 315] width 48 height 18
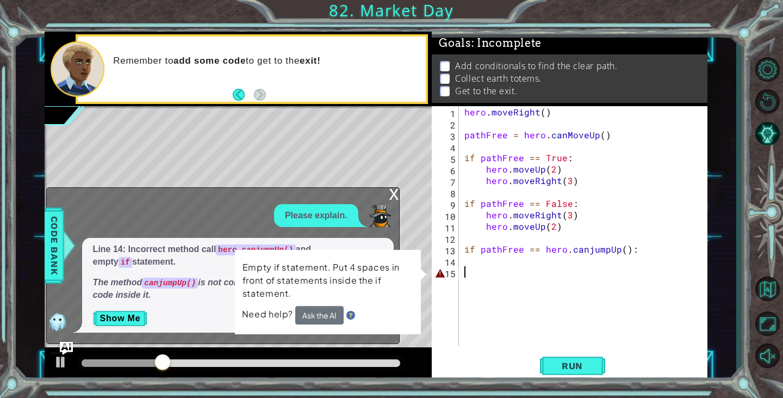
click at [483, 274] on div "hero . moveRight ( ) pathFree = hero . canMoveUp ( ) if pathFree == True : hero…" at bounding box center [585, 237] width 247 height 263
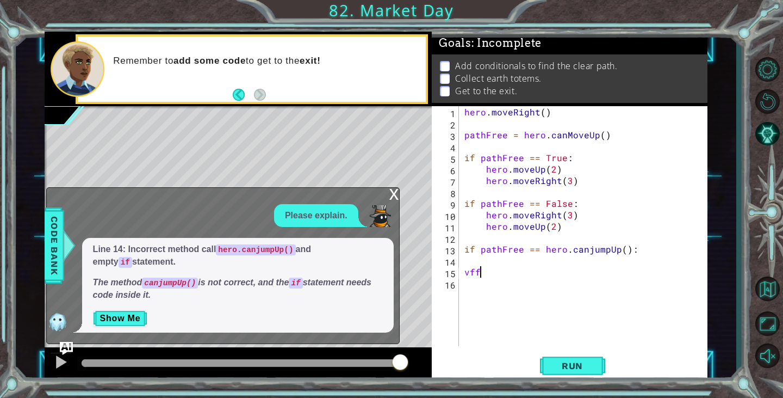
type textarea "v"
drag, startPoint x: 104, startPoint y: 318, endPoint x: 114, endPoint y: 313, distance: 10.9
click at [109, 314] on button "Show Me" at bounding box center [120, 317] width 55 height 17
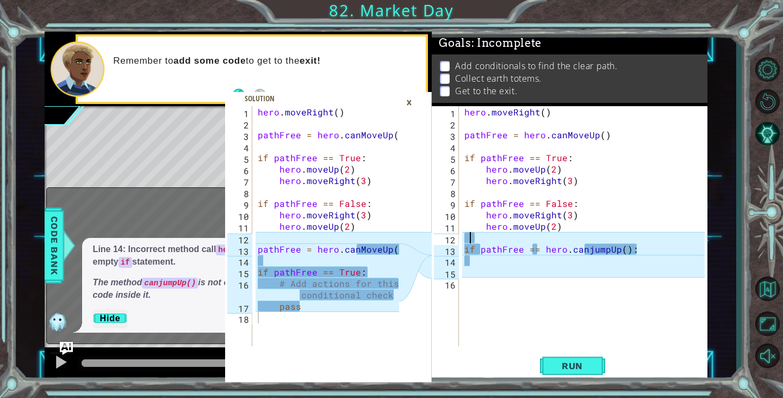
click at [603, 243] on div "hero . moveRight ( ) pathFree = hero . canMoveUp ( ) if pathFree == True : hero…" at bounding box center [585, 237] width 247 height 263
click at [606, 248] on div "hero . moveRight ( ) pathFree = hero . canMoveUp ( ) if pathFree == True : hero…" at bounding box center [585, 237] width 247 height 263
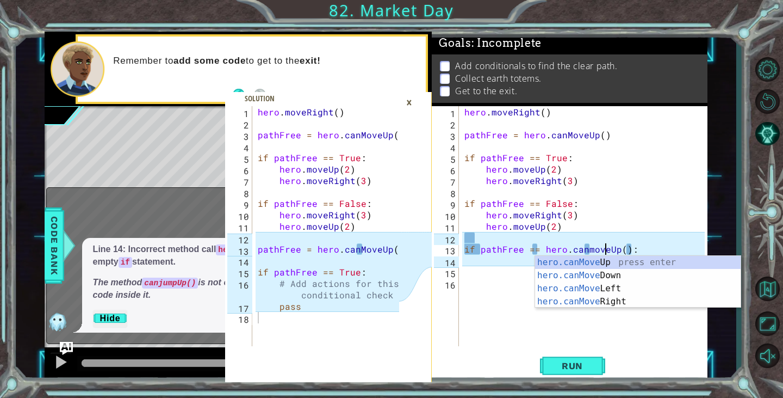
scroll to position [0, 9]
click at [589, 250] on div "hero . moveRight ( ) pathFree = hero . canMoveUp ( ) if pathFree == True : hero…" at bounding box center [585, 237] width 247 height 263
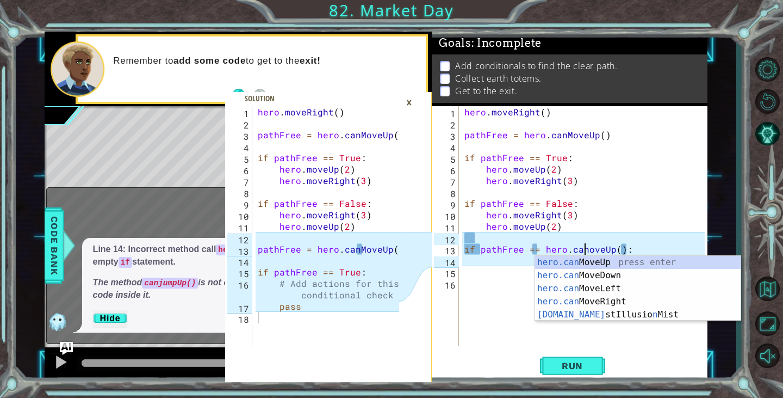
type textarea "if pathFree == hero.canMoveUp():"
click at [515, 290] on div "hero . moveRight ( ) pathFree = hero . canMoveUp ( ) if pathFree == True : hero…" at bounding box center [585, 237] width 247 height 263
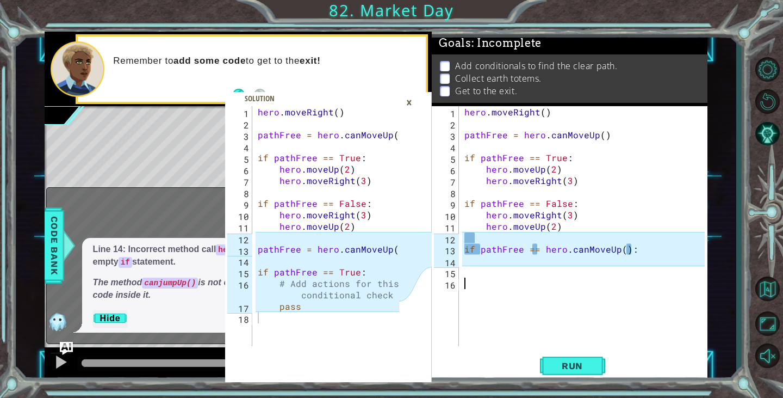
scroll to position [0, 0]
click at [484, 276] on div "hero . moveRight ( ) pathFree = hero . canMoveUp ( ) if pathFree == True : hero…" at bounding box center [585, 237] width 247 height 263
click at [475, 247] on div "hero . moveRight ( ) pathFree = hero . canMoveUp ( ) if pathFree == True : hero…" at bounding box center [585, 237] width 247 height 263
click at [478, 246] on div "hero . moveRight ( ) pathFree = hero . canMoveUp ( ) if pathFree == True : hero…" at bounding box center [585, 237] width 247 height 263
click at [479, 246] on div "hero . moveRight ( ) pathFree = hero . canMoveUp ( ) if pathFree == True : hero…" at bounding box center [585, 237] width 247 height 263
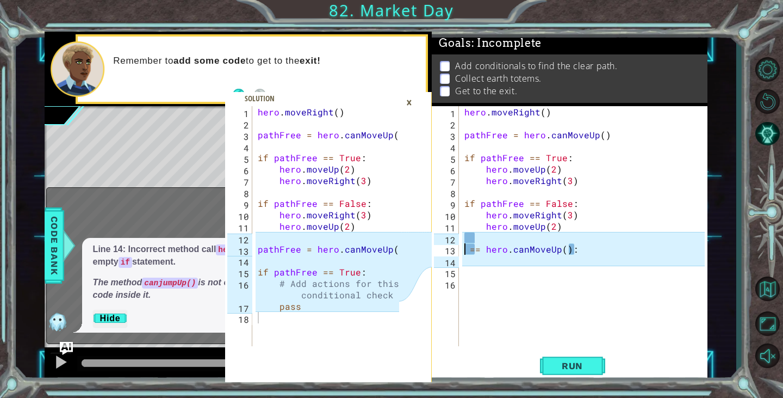
click at [471, 249] on div "hero . moveRight ( ) pathFree = hero . canMoveUp ( ) if pathFree == True : hero…" at bounding box center [585, 237] width 247 height 263
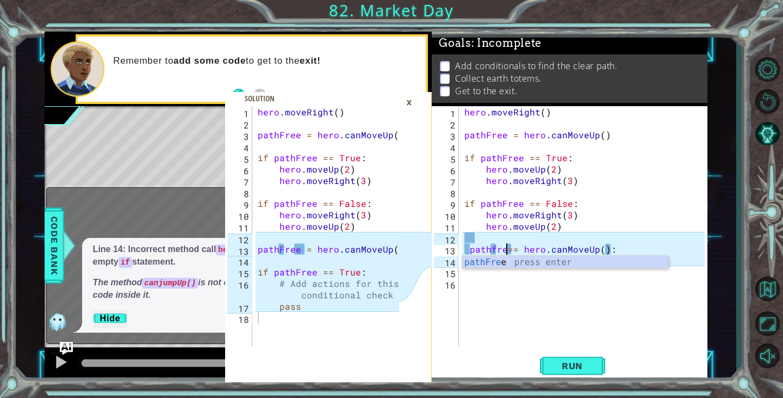
scroll to position [0, 3]
click at [553, 263] on div "pathFree press enter" at bounding box center [565, 275] width 206 height 39
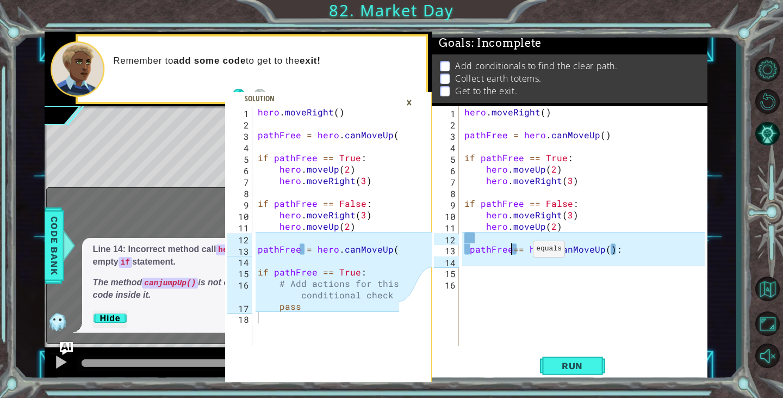
click at [520, 251] on div "hero . moveRight ( ) pathFree = hero . canMoveUp ( ) if pathFree == True : hero…" at bounding box center [585, 237] width 247 height 263
click at [624, 252] on div "hero . moveRight ( ) pathFree = hero . canMoveUp ( ) if pathFree == True : hero…" at bounding box center [585, 237] width 247 height 263
type textarea "pathFree= hero.canMoveUp()"
click at [505, 285] on div "hero . moveRight ( ) pathFree = hero . canMoveUp ( ) if pathFree == True : hero…" at bounding box center [585, 237] width 247 height 263
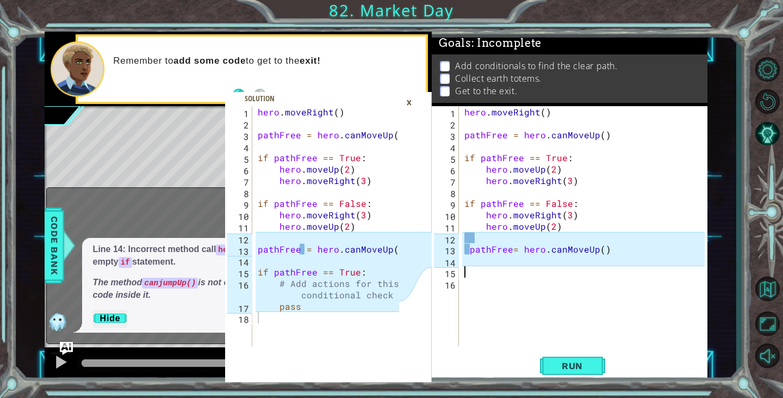
click at [485, 271] on div "hero . moveRight ( ) pathFree = hero . canMoveUp ( ) if pathFree == True : hero…" at bounding box center [585, 237] width 247 height 263
click at [483, 239] on div "hero . moveRight ( ) pathFree = hero . canMoveUp ( ) if pathFree == True : hero…" at bounding box center [585, 237] width 247 height 263
click at [485, 240] on div "hero . moveRight ( ) pathFree = hero . canMoveUp ( ) if pathFree == True : hero…" at bounding box center [585, 237] width 247 height 263
click at [486, 240] on div "hero . moveRight ( ) pathFree = hero . canMoveUp ( ) if pathFree == True : hero…" at bounding box center [585, 237] width 247 height 263
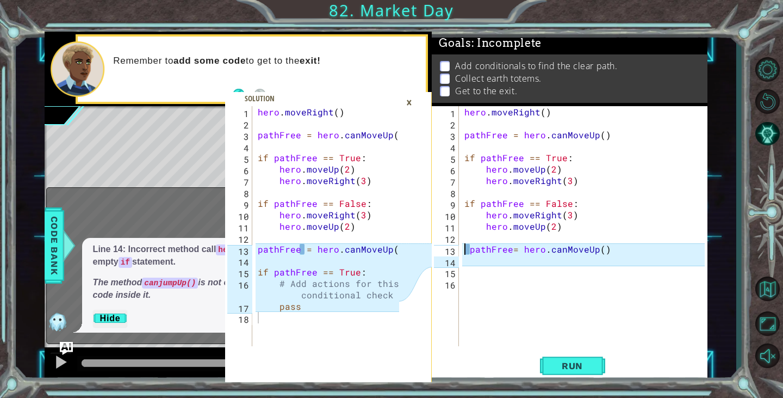
click at [466, 251] on div "hero . moveRight ( ) pathFree = hero . canMoveUp ( ) if pathFree == True : hero…" at bounding box center [585, 237] width 247 height 263
click at [472, 250] on div "hero . moveRight ( ) pathFree = hero . canMoveUp ( ) if pathFree == True : hero…" at bounding box center [585, 237] width 247 height 263
type textarea "pathFree= hero.canMoveUp()"
click at [496, 276] on div "hero . moveRight ( ) pathFree = hero . canMoveUp ( ) if pathFree == True : hero…" at bounding box center [585, 237] width 247 height 263
click at [573, 388] on div "1 2 3 4 5 6 7 8 9 10 11 12 13 14 15 16 17 18 hero . moveRight ( ) pathFree = he…" at bounding box center [391, 199] width 783 height 398
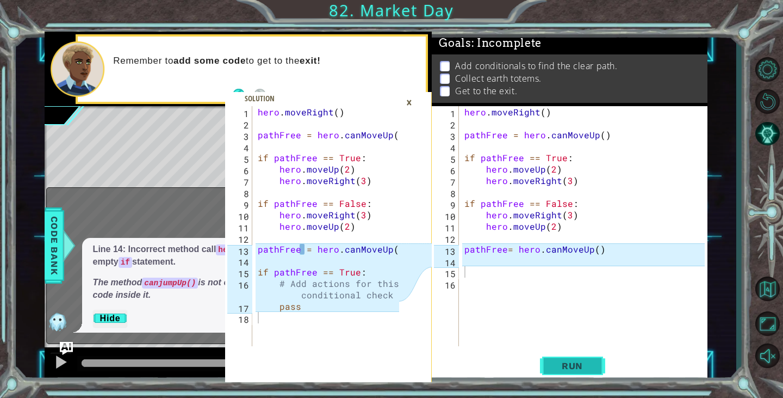
click at [572, 366] on span "Run" at bounding box center [572, 365] width 43 height 11
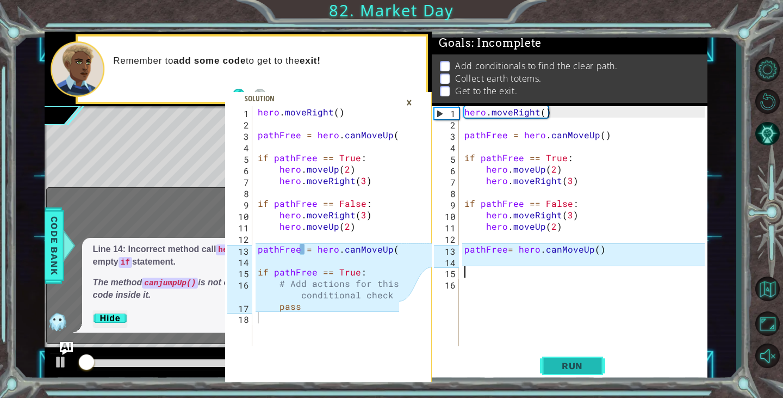
click at [572, 366] on span "Run" at bounding box center [572, 365] width 43 height 11
click at [418, 104] on span at bounding box center [328, 236] width 207 height 289
click at [416, 102] on div "×" at bounding box center [409, 102] width 17 height 18
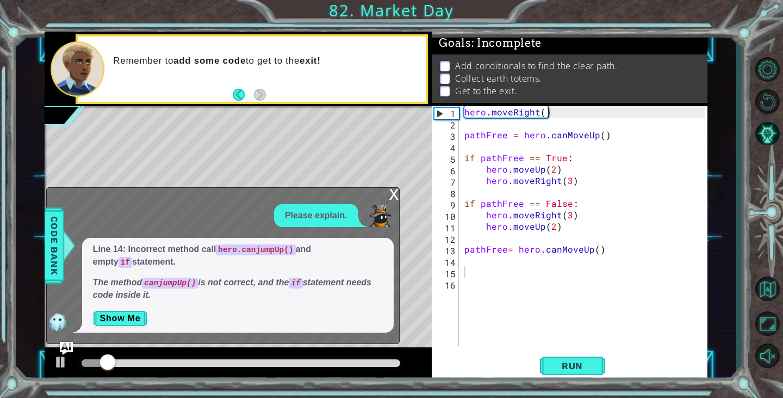
click at [393, 189] on div "x" at bounding box center [394, 193] width 10 height 11
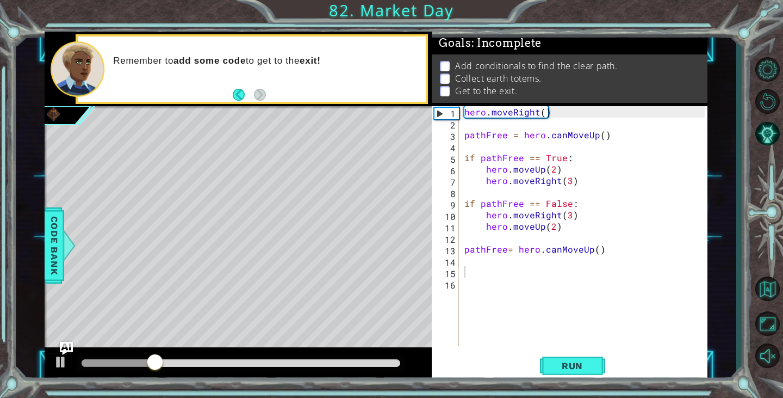
click at [596, 249] on div "hero . moveRight ( ) pathFree = hero . canMoveUp ( ) if pathFree == True : hero…" at bounding box center [585, 237] width 247 height 263
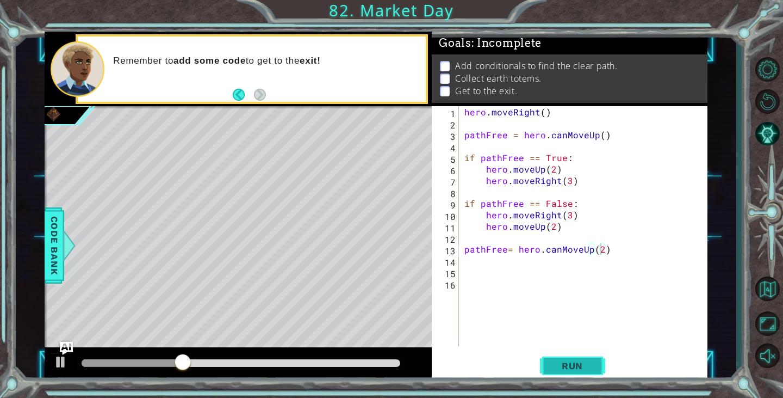
click at [574, 368] on span "Run" at bounding box center [572, 365] width 43 height 11
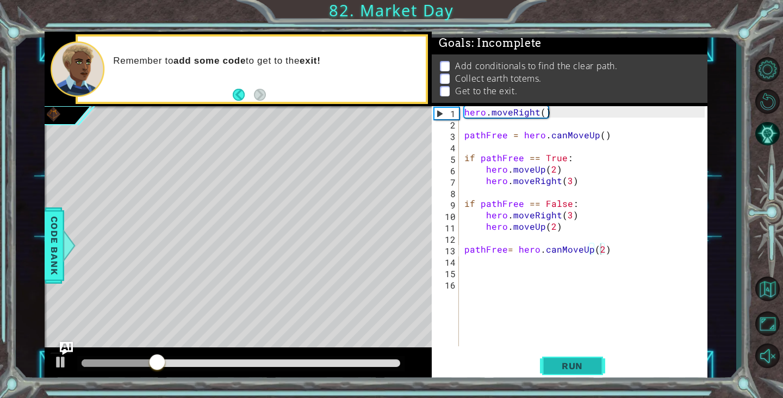
click at [587, 357] on button "Run" at bounding box center [572, 366] width 65 height 28
click at [589, 364] on span "Run" at bounding box center [572, 365] width 43 height 11
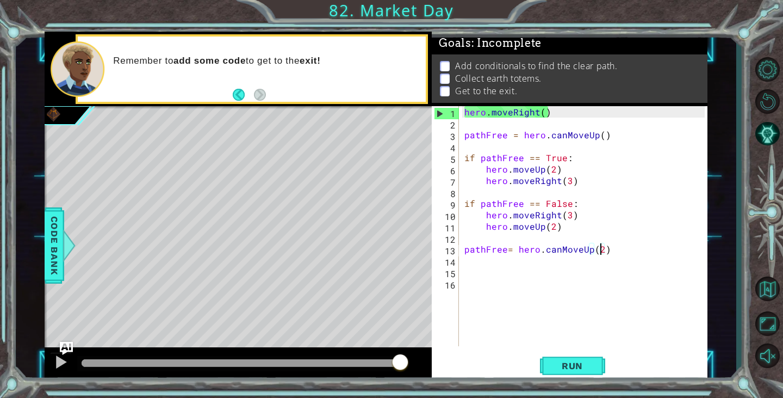
type textarea "pathFree= hero.canMoveUp()"
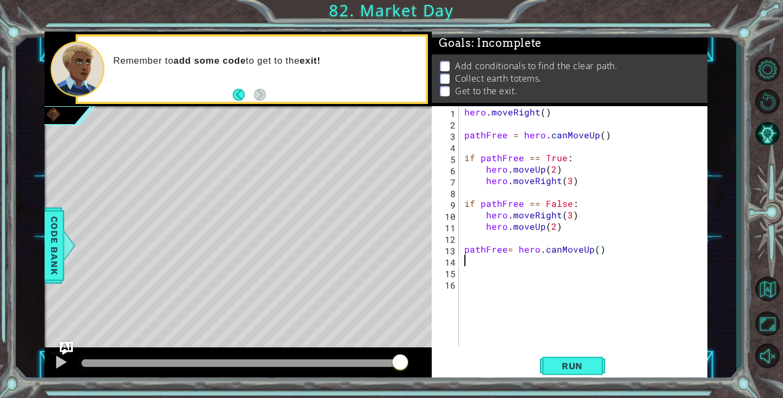
click at [464, 263] on div "hero . moveRight ( ) pathFree = hero . canMoveUp ( ) if pathFree == True : hero…" at bounding box center [585, 237] width 247 height 263
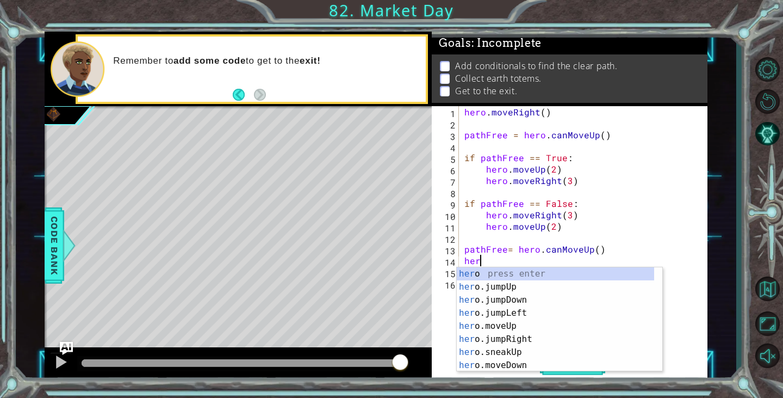
scroll to position [0, 0]
type textarea "h"
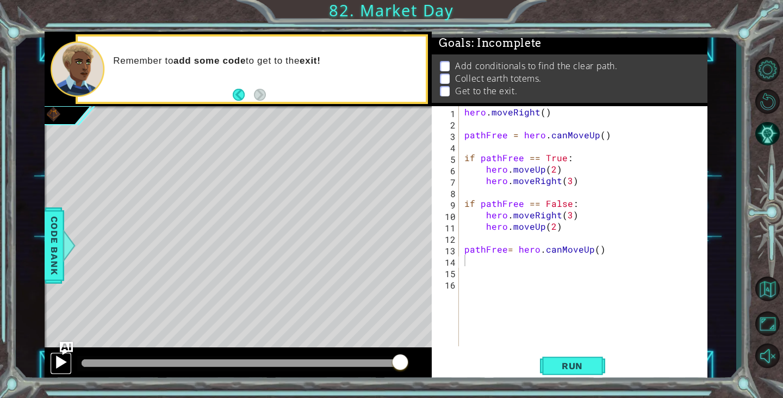
click at [62, 366] on div at bounding box center [61, 362] width 14 height 14
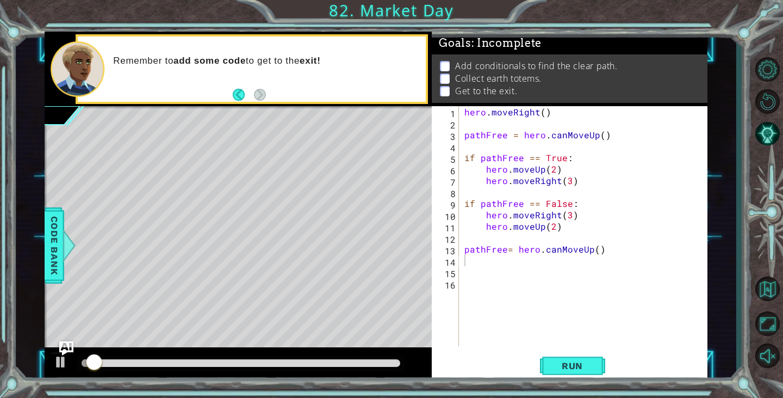
click at [64, 341] on img "Ask AI" at bounding box center [66, 348] width 14 height 14
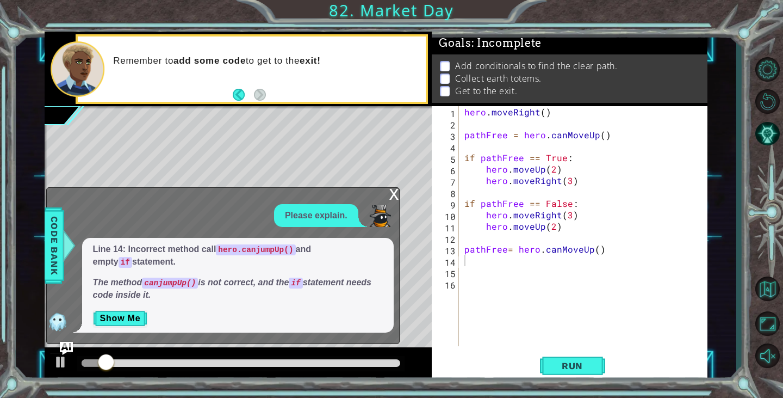
drag, startPoint x: 330, startPoint y: 268, endPoint x: 318, endPoint y: 284, distance: 20.6
click at [329, 277] on span "Line 14: Incorrect method call hero.canjumpUp() and empty if statement. The met…" at bounding box center [238, 272] width 290 height 58
click at [127, 319] on button "Show Me" at bounding box center [120, 317] width 55 height 17
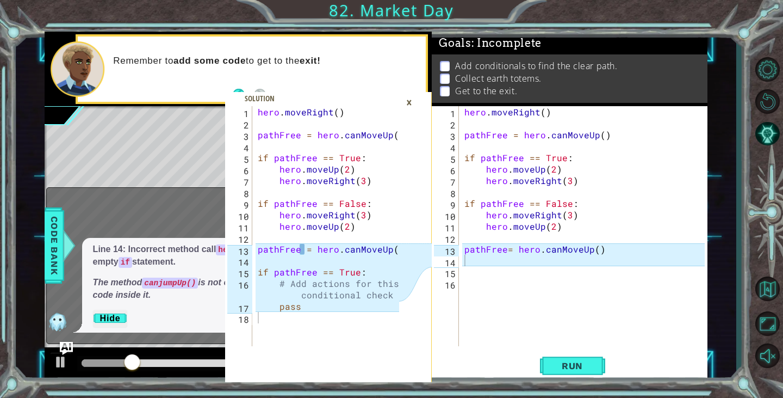
click at [475, 280] on div "hero . moveRight ( ) pathFree = hero . canMoveUp ( ) if pathFree == True : hero…" at bounding box center [585, 237] width 247 height 263
click at [471, 265] on div "hero . moveRight ( ) pathFree = hero . canMoveUp ( ) if pathFree == True : hero…" at bounding box center [585, 237] width 247 height 263
type textarea "I"
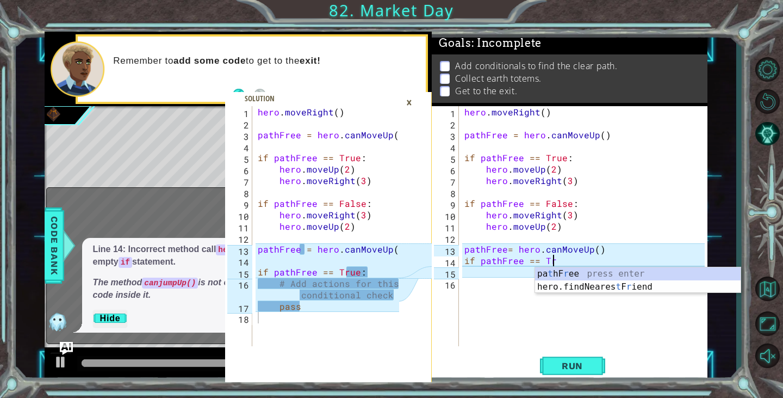
scroll to position [0, 5]
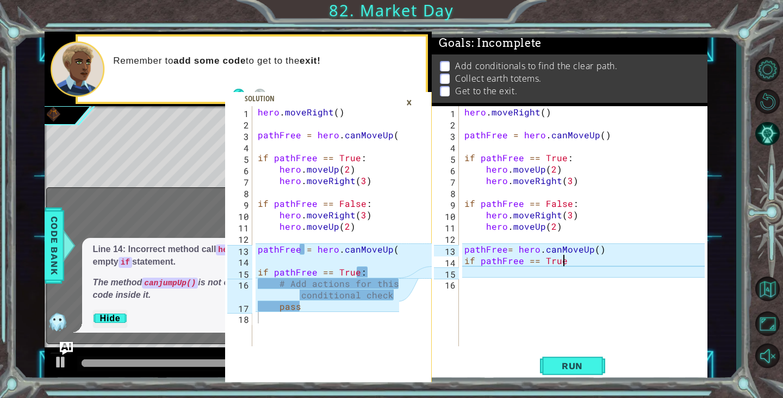
type textarea "if pathFree == True:"
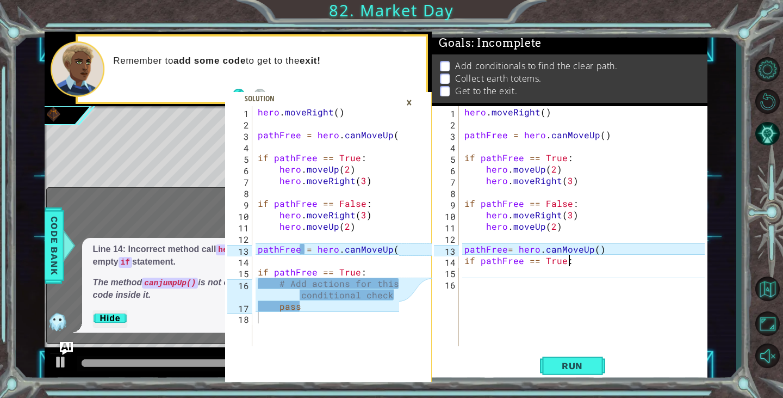
scroll to position [0, 6]
click at [463, 275] on div "hero . moveRight ( ) pathFree = hero . canMoveUp ( ) if pathFree == True : hero…" at bounding box center [585, 237] width 247 height 263
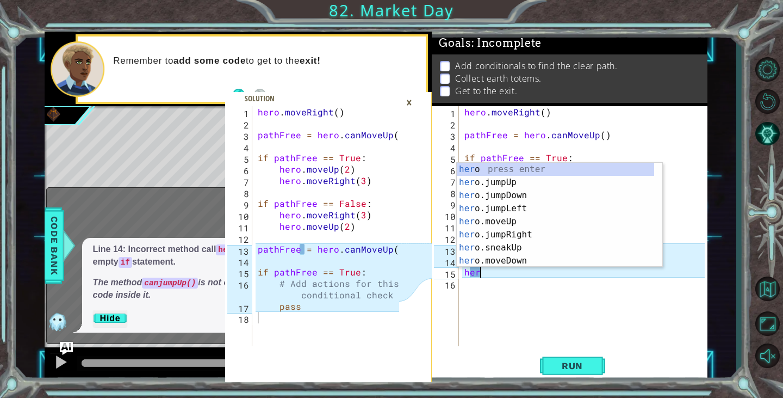
scroll to position [0, 0]
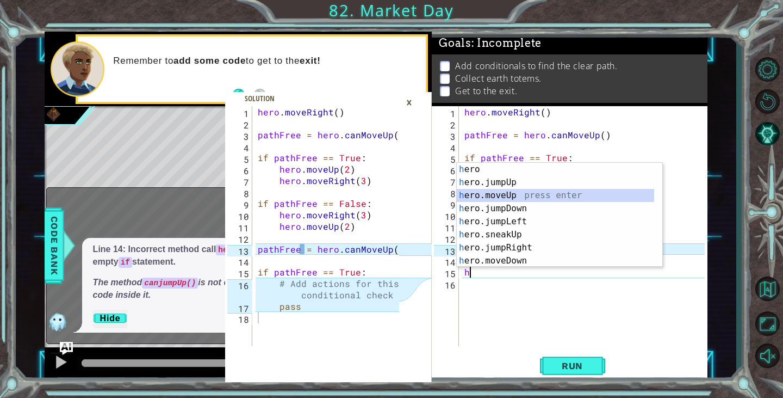
click at [498, 193] on div "h ero press enter h ero.jumpUp press enter h ero.moveUp press enter h ero.jumpD…" at bounding box center [555, 228] width 197 height 131
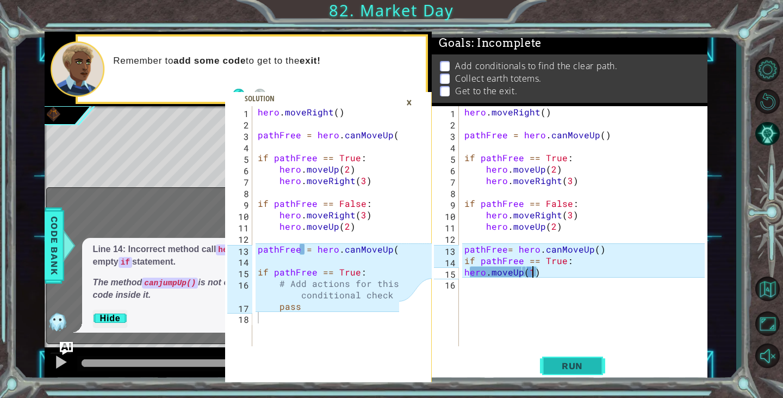
type textarea "hero.moveUp(1)"
click at [565, 364] on div "hero.moveUp(1) 1 2 3 4 5 6 7 8 9 10 11 12 13 14 15 16 hero . moveRight ( ) path…" at bounding box center [570, 243] width 276 height 275
click at [565, 364] on span "Run" at bounding box center [572, 365] width 43 height 11
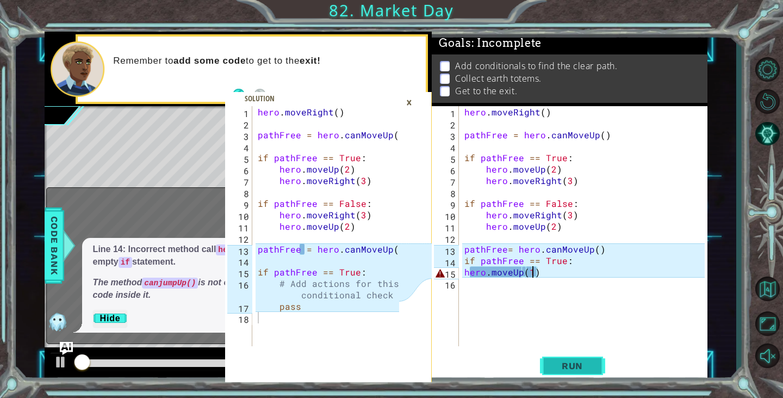
click at [565, 364] on span "Run" at bounding box center [572, 365] width 43 height 11
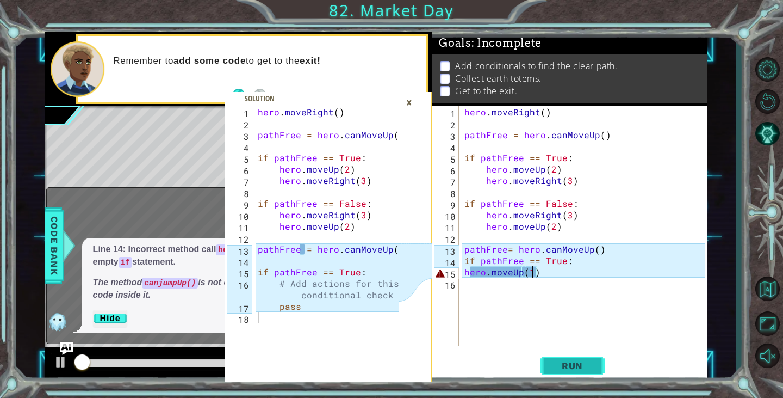
click at [565, 364] on span "Run" at bounding box center [572, 365] width 43 height 11
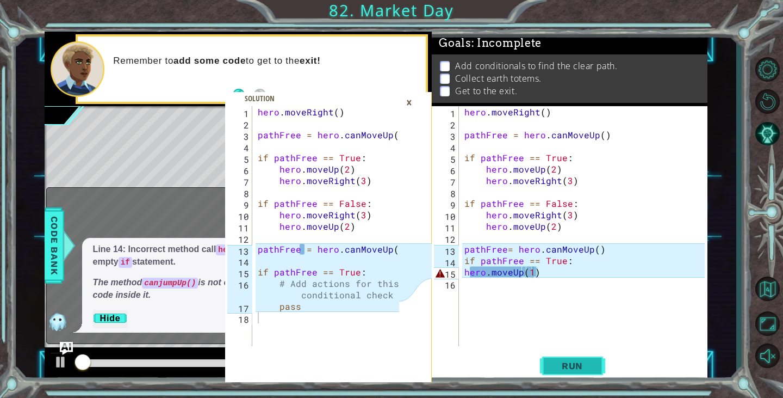
click at [565, 364] on span "Run" at bounding box center [572, 365] width 43 height 11
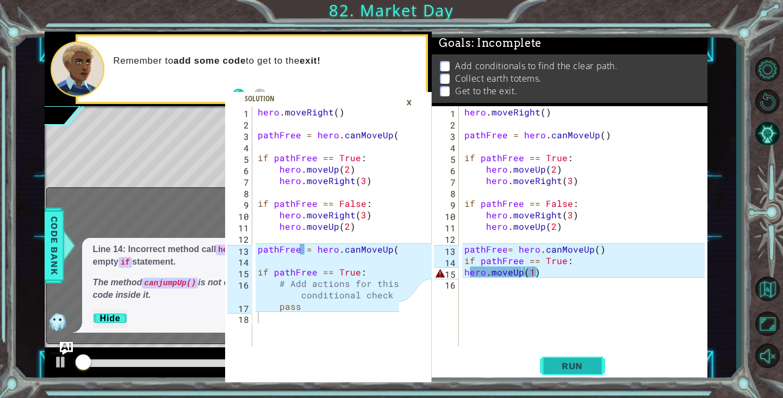
click at [565, 364] on span "Run" at bounding box center [572, 365] width 43 height 11
drag, startPoint x: 565, startPoint y: 364, endPoint x: 548, endPoint y: 372, distance: 18.0
click at [548, 372] on button "Run" at bounding box center [572, 366] width 65 height 28
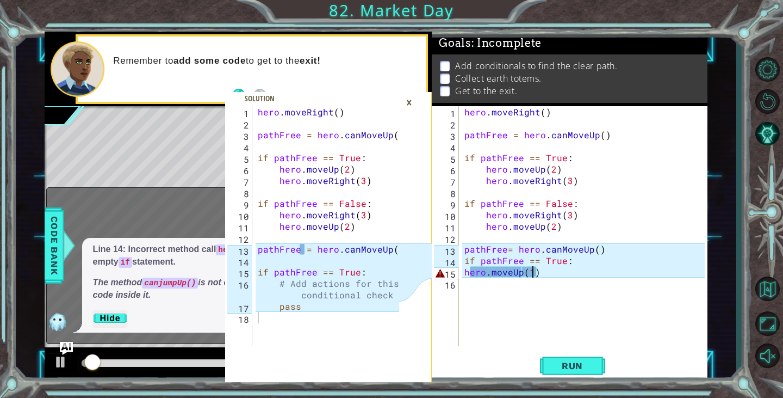
click at [581, 279] on div "hero . moveRight ( ) pathFree = hero . canMoveUp ( ) if pathFree == True : hero…" at bounding box center [585, 237] width 247 height 263
click at [618, 305] on div "hero . moveRight ( ) pathFree = hero . canMoveUp ( ) if pathFree == True : hero…" at bounding box center [585, 237] width 247 height 263
